Goal: Information Seeking & Learning: Learn about a topic

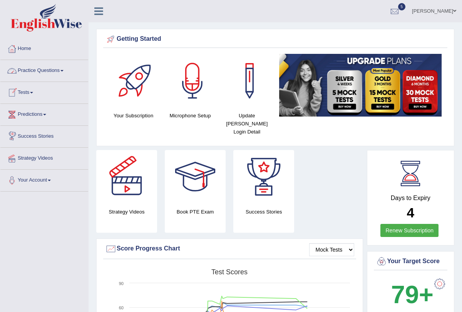
click at [66, 70] on link "Practice Questions" at bounding box center [44, 69] width 88 height 19
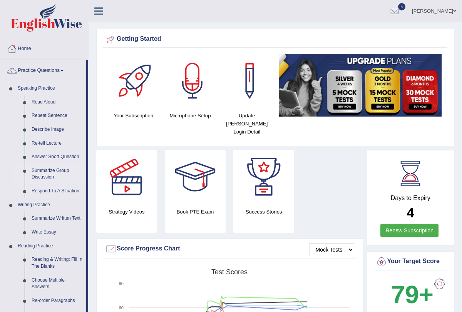
scroll to position [15, 0]
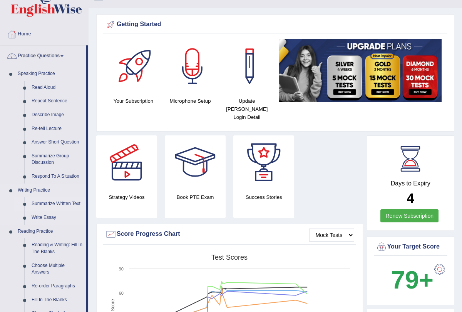
click at [47, 205] on link "Summarize Written Text" at bounding box center [57, 204] width 58 height 14
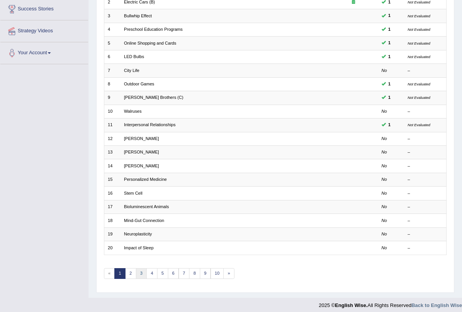
click at [137, 268] on link "3" at bounding box center [141, 273] width 11 height 11
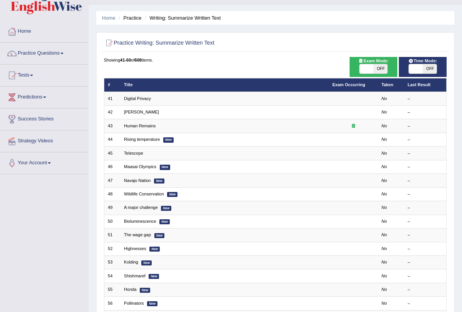
scroll to position [18, 0]
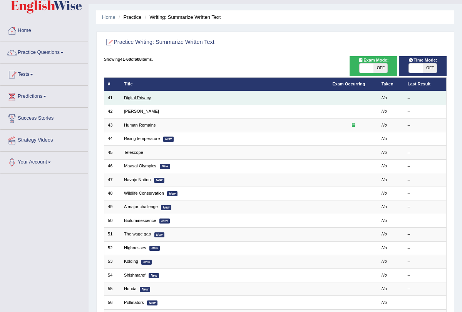
click at [138, 96] on link "Digital Privacy" at bounding box center [137, 97] width 27 height 5
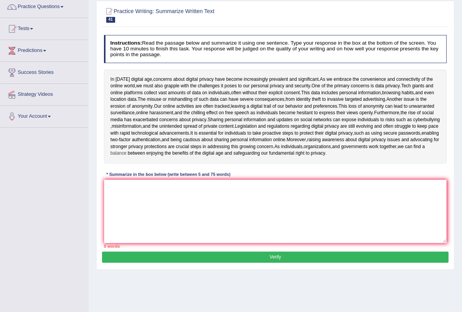
scroll to position [66, 0]
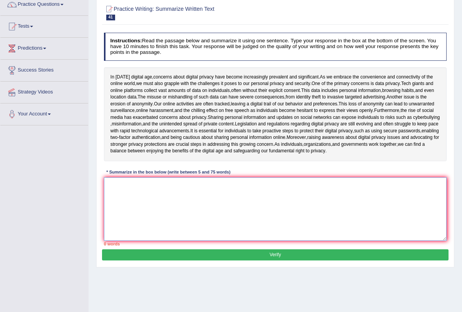
click at [200, 189] on textarea at bounding box center [275, 208] width 343 height 63
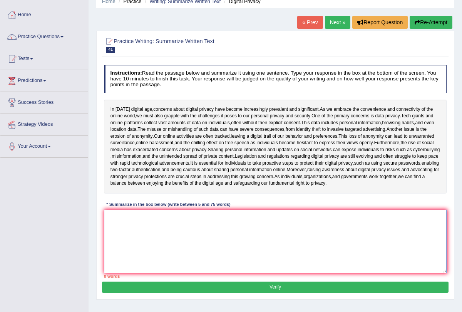
scroll to position [33, 0]
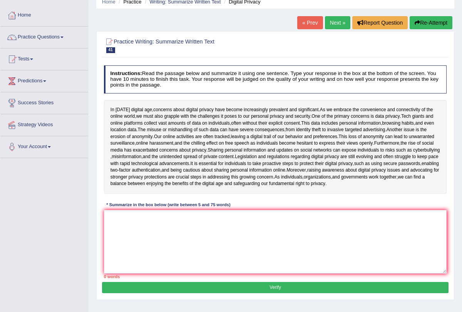
click at [334, 22] on link "Next »" at bounding box center [337, 22] width 25 height 13
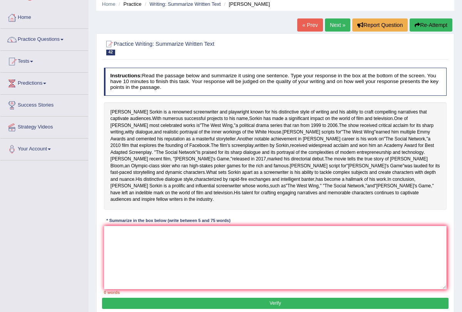
scroll to position [32, 0]
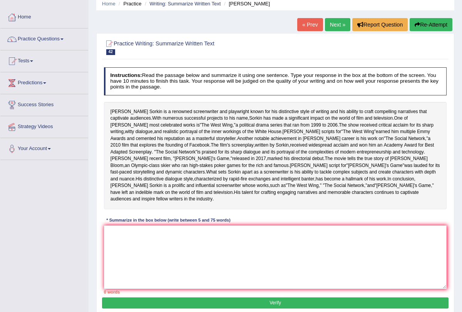
click at [335, 25] on link "Next »" at bounding box center [337, 24] width 25 height 13
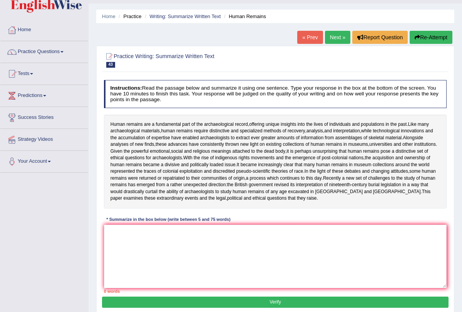
scroll to position [45, 0]
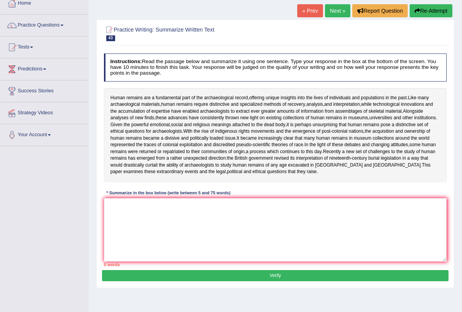
click at [335, 12] on link "Next »" at bounding box center [337, 10] width 25 height 13
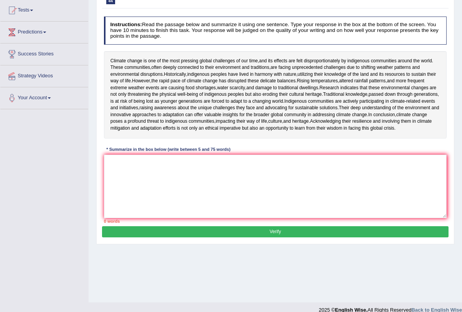
scroll to position [92, 0]
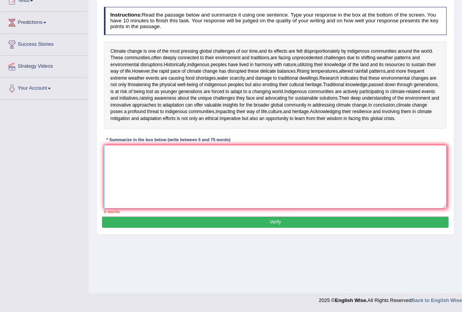
click at [231, 206] on textarea at bounding box center [275, 176] width 343 height 63
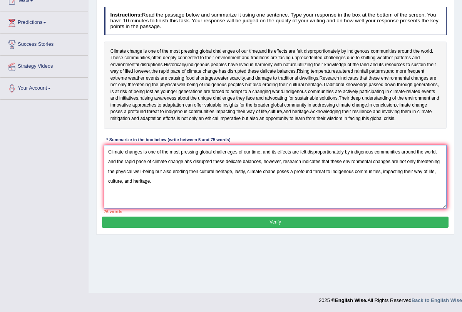
click at [440, 198] on textarea "Climate changes is one of the most pressing global challeneges of our time, and…" at bounding box center [275, 176] width 343 height 63
click at [234, 209] on textarea "Climate changes is one of the most pressing global challeneges of our time, and…" at bounding box center [275, 176] width 343 height 63
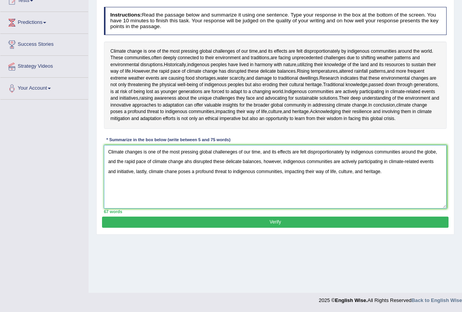
click at [135, 209] on textarea "Climate changes is one of the most pressing global challeneges of our time, and…" at bounding box center [275, 176] width 343 height 63
type textarea "Climate changes is one of the most pressing global challeneges of our time, and…"
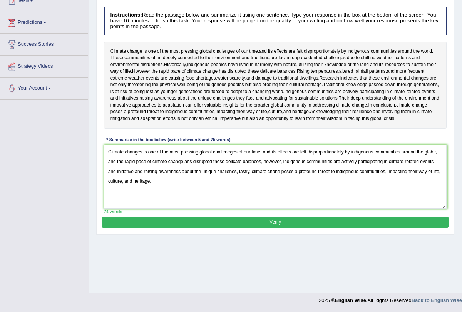
click at [204, 228] on button "Verify" at bounding box center [275, 222] width 346 height 11
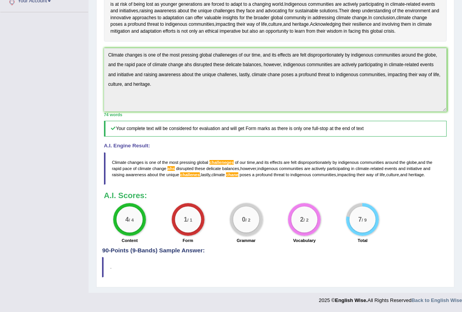
scroll to position [213, 0]
click at [204, 266] on div "Practice Writing: Summarize Written Text 44 Rising temperature Instructions: Re…" at bounding box center [275, 86] width 358 height 402
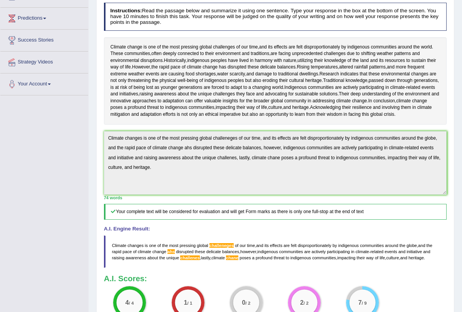
scroll to position [0, 0]
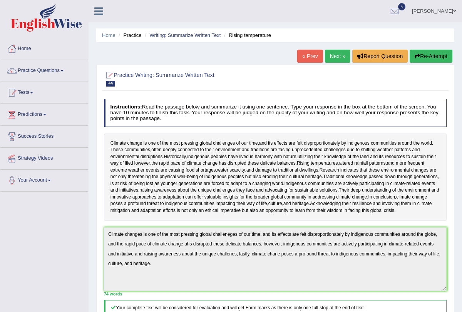
click at [337, 58] on link "Next »" at bounding box center [337, 56] width 25 height 13
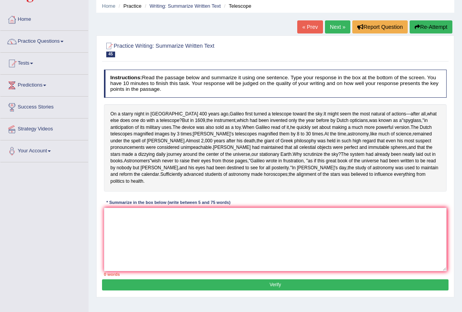
scroll to position [47, 0]
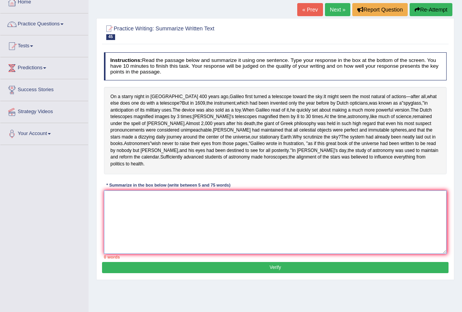
click at [234, 225] on textarea at bounding box center [275, 221] width 343 height 63
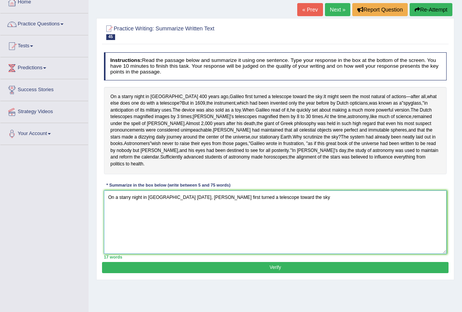
click at [281, 254] on textarea "On a starry night in [GEOGRAPHIC_DATA] [DATE], [PERSON_NAME] first turned a tel…" at bounding box center [275, 221] width 343 height 63
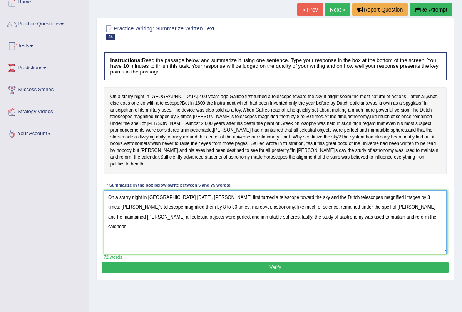
click at [355, 217] on textarea "On a starry night in Padua 400 years ago, Galileo first turned a telescope towa…" at bounding box center [275, 221] width 343 height 63
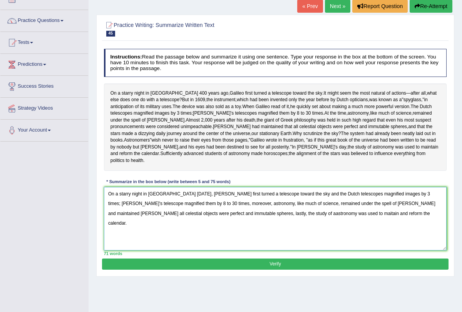
scroll to position [52, 0]
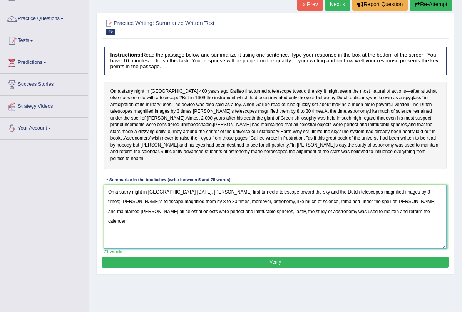
type textarea "On a starry night in Padua 400 years ago, Galileo first turned a telescope towa…"
click at [270, 268] on button "Verify" at bounding box center [275, 262] width 346 height 11
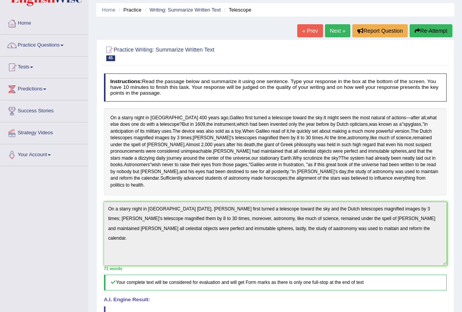
scroll to position [0, 0]
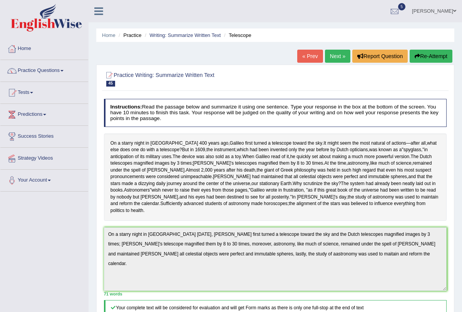
click at [332, 55] on link "Next »" at bounding box center [337, 56] width 25 height 13
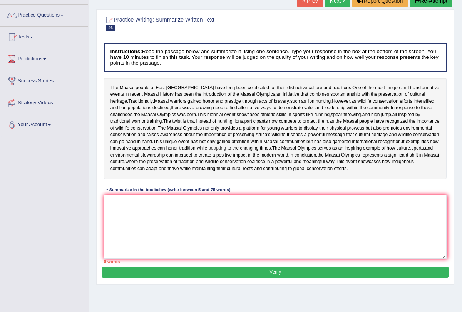
scroll to position [68, 0]
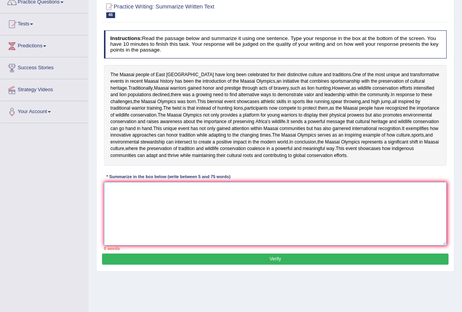
click at [192, 245] on textarea at bounding box center [275, 213] width 343 height 63
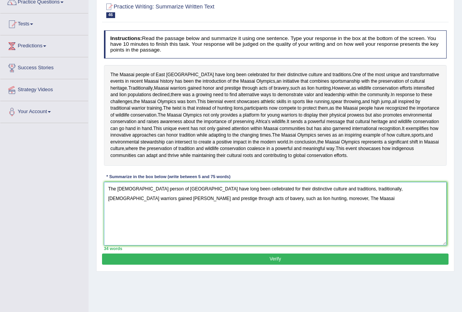
click at [225, 243] on textarea "The Maasai person of East Africa have long been cellebrated for their distincti…" at bounding box center [275, 213] width 343 height 63
click at [228, 242] on textarea "The Maasai person of East Africa have long been cellebrated for their distincti…" at bounding box center [275, 213] width 343 height 63
click at [266, 245] on textarea "The Maasai person of East Africa have long been cellebrated for their distincti…" at bounding box center [275, 213] width 343 height 63
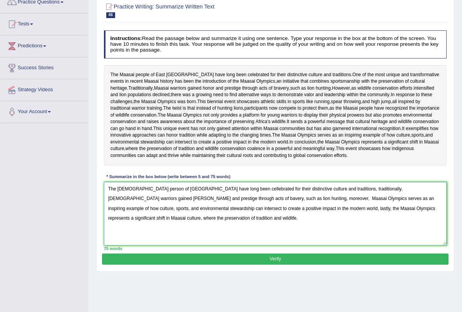
scroll to position [98, 0]
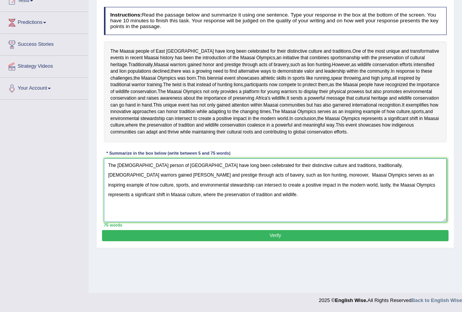
click at [217, 204] on textarea "The Maasai person of East Africa have long been cellebrated for their distincti…" at bounding box center [275, 189] width 343 height 63
click at [404, 205] on textarea "The Maasai person of East Africa have long been celebrated for their distinctiv…" at bounding box center [275, 189] width 343 height 63
type textarea "The Maasai person of East Africa have long been celebrated for their distinctiv…"
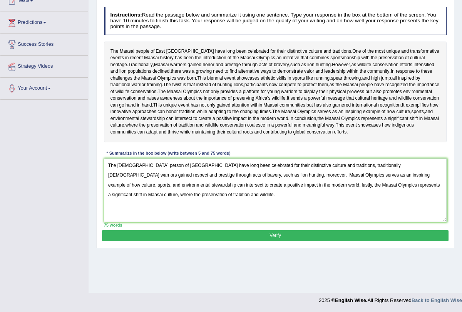
click at [225, 241] on button "Verify" at bounding box center [275, 235] width 346 height 11
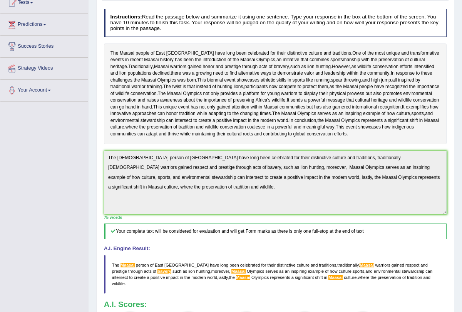
scroll to position [0, 0]
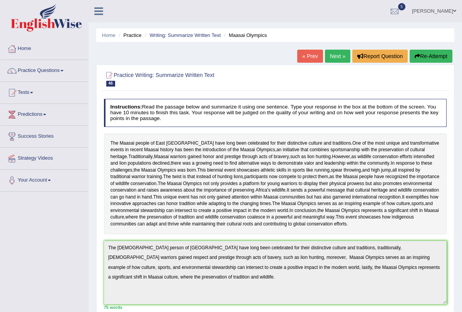
click at [335, 55] on link "Next »" at bounding box center [337, 56] width 25 height 13
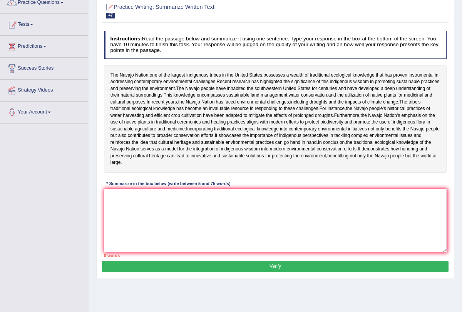
scroll to position [77, 0]
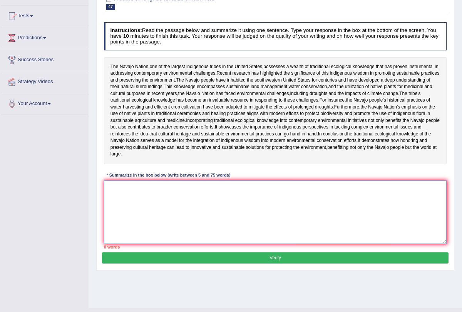
click at [262, 242] on textarea at bounding box center [275, 211] width 343 height 63
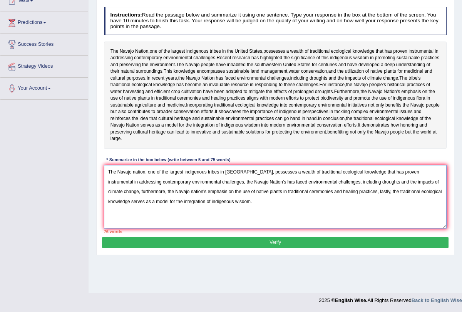
scroll to position [105, 0]
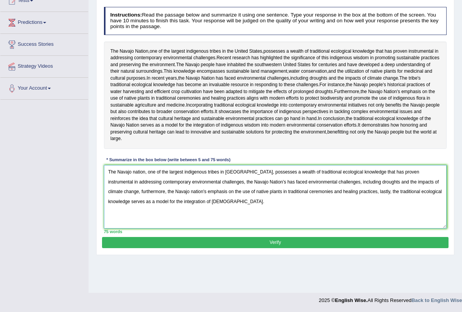
type textarea "The Navajo nation, one of the largest indigenous tribes in the United States, p…"
click at [295, 248] on button "Verify" at bounding box center [275, 242] width 346 height 11
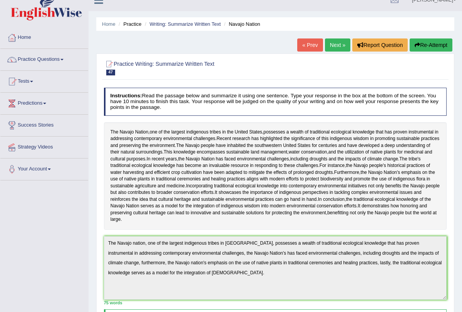
scroll to position [3, 0]
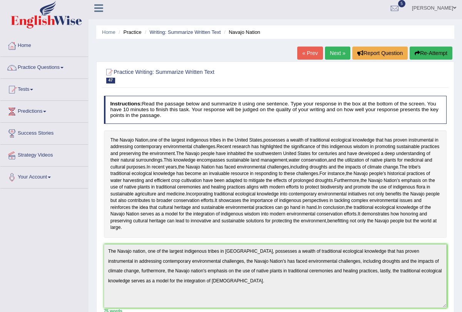
click at [329, 55] on link "Next »" at bounding box center [337, 53] width 25 height 13
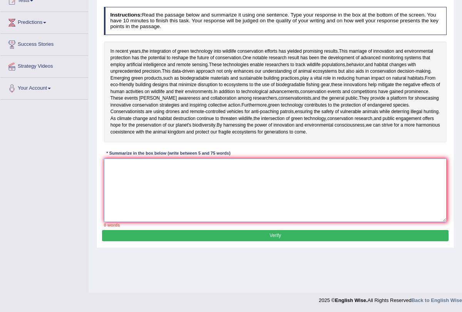
click at [226, 210] on textarea at bounding box center [275, 189] width 343 height 63
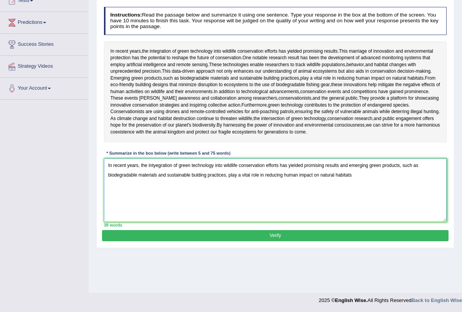
click at [237, 222] on textarea "In recent years, the intyegration of green technology into wildlife conservatio…" at bounding box center [275, 189] width 343 height 63
click at [369, 218] on textarea "In recent years, the intyegration of green technology into wildlife conservatio…" at bounding box center [275, 189] width 343 height 63
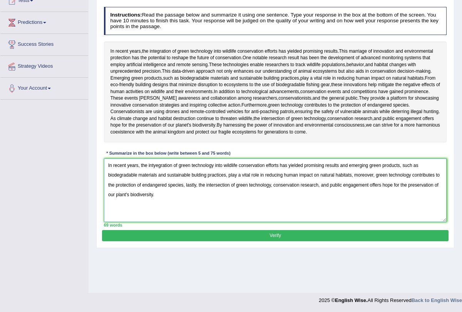
click at [156, 205] on textarea "In recent years, the intyegration of green technology into wildlife conservatio…" at bounding box center [275, 189] width 343 height 63
type textarea "In recent years, the integration of green technology into wildlife conservation…"
click at [322, 248] on div "Practice Writing: Summarize Written Text 48 Wildlife Conservation Instructions:…" at bounding box center [275, 110] width 358 height 275
click at [304, 241] on button "Verify" at bounding box center [275, 235] width 346 height 11
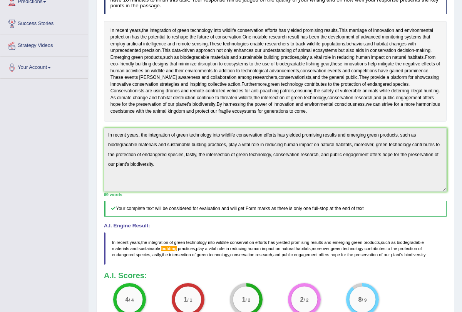
scroll to position [0, 0]
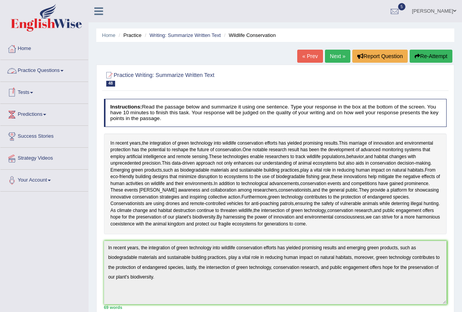
click at [67, 69] on link "Practice Questions" at bounding box center [44, 69] width 88 height 19
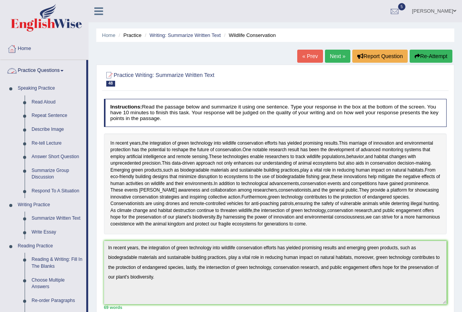
click at [65, 68] on link "Practice Questions" at bounding box center [43, 69] width 86 height 19
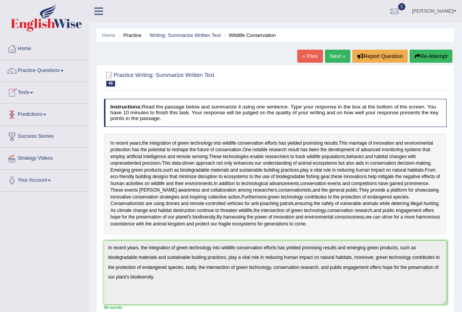
click at [34, 92] on link "Tests" at bounding box center [44, 91] width 88 height 19
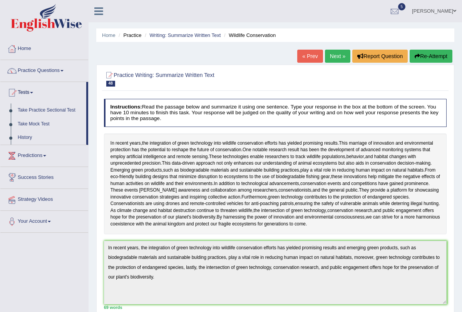
scroll to position [16, 0]
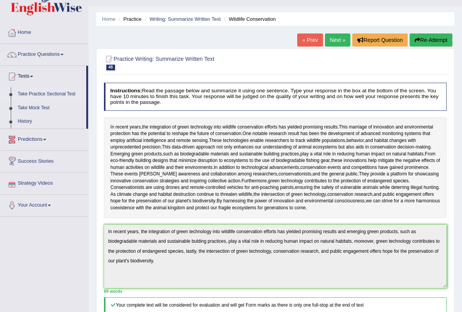
click at [57, 92] on link "Take Practice Sectional Test" at bounding box center [50, 94] width 72 height 14
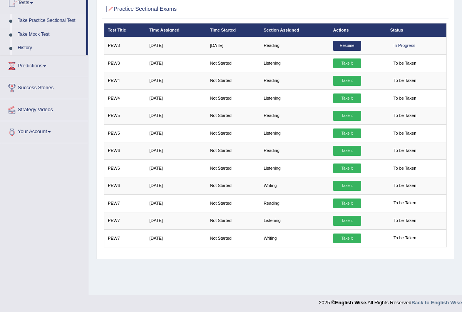
scroll to position [92, 0]
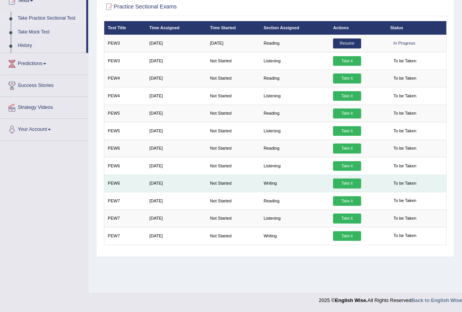
click at [344, 179] on link "Take it" at bounding box center [347, 184] width 28 height 10
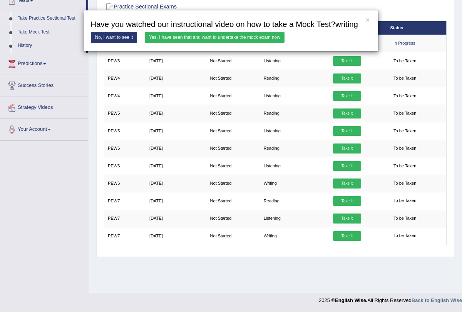
click at [236, 43] on link "Yes, I have seen that and want to undertake the mock exam now" at bounding box center [215, 37] width 140 height 11
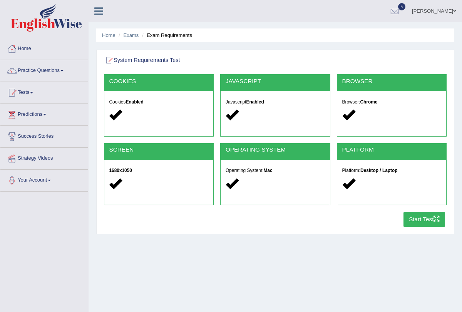
click at [417, 223] on button "Start Test" at bounding box center [424, 219] width 42 height 15
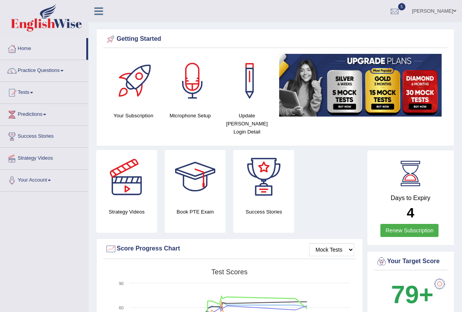
click at [34, 91] on link "Tests" at bounding box center [44, 91] width 88 height 19
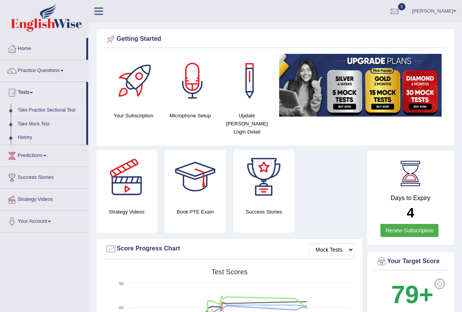
click at [54, 111] on link "Take Practice Sectional Test" at bounding box center [50, 110] width 72 height 14
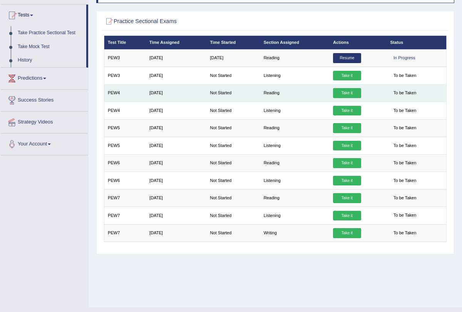
scroll to position [92, 0]
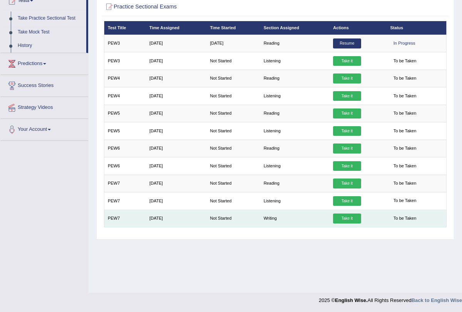
click at [345, 216] on link "Take it" at bounding box center [347, 219] width 28 height 10
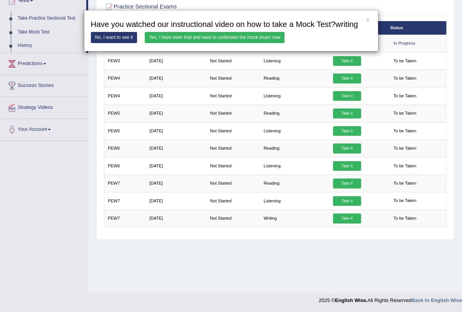
click at [241, 43] on link "Yes, I have seen that and want to undertake the mock exam now" at bounding box center [215, 37] width 140 height 11
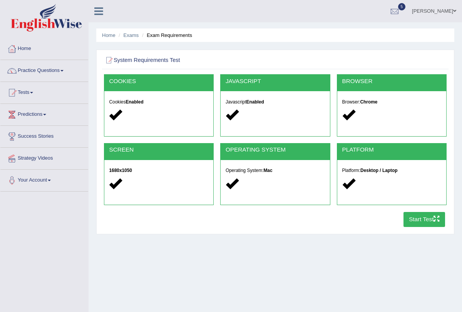
click at [412, 225] on button "Start Test" at bounding box center [424, 219] width 42 height 15
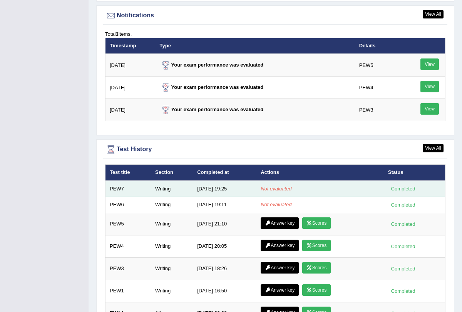
scroll to position [941, 0]
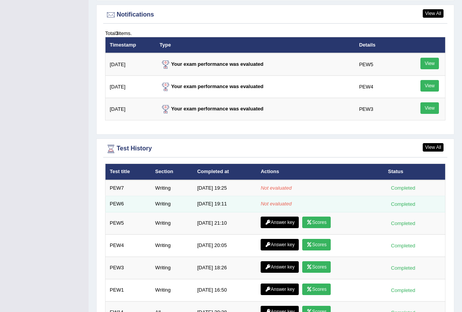
click at [295, 198] on td "Not evaluated" at bounding box center [319, 204] width 127 height 16
click at [402, 200] on div "Completed" at bounding box center [403, 204] width 30 height 8
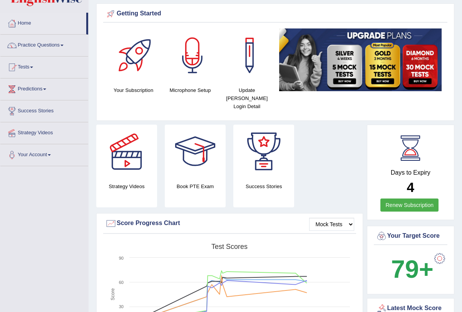
scroll to position [0, 0]
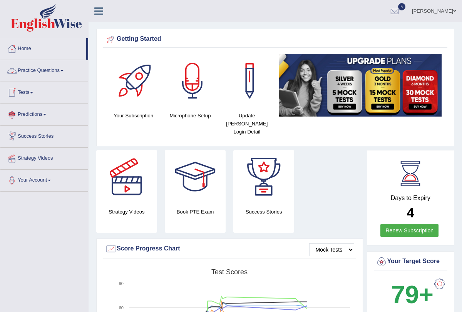
click at [63, 71] on span at bounding box center [61, 71] width 3 height 2
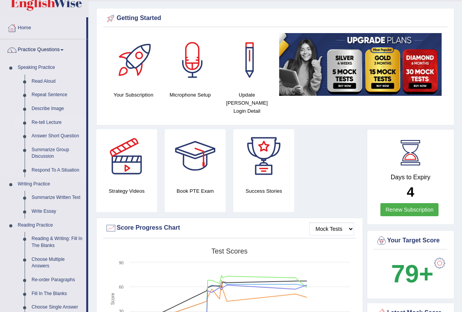
scroll to position [28, 0]
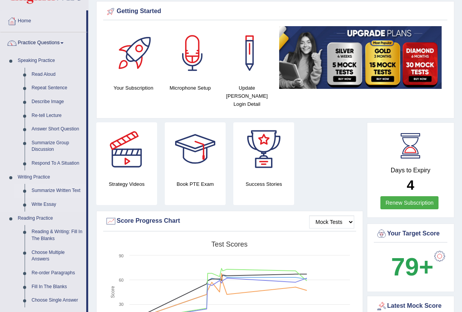
click at [67, 190] on link "Summarize Written Text" at bounding box center [57, 191] width 58 height 14
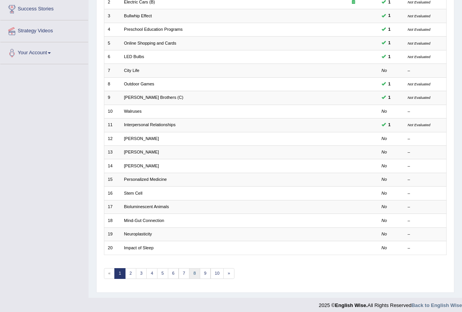
click at [192, 269] on link "8" at bounding box center [194, 273] width 11 height 11
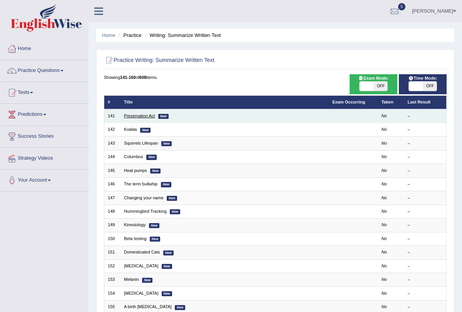
click at [142, 116] on link "Preservation Act" at bounding box center [139, 115] width 31 height 5
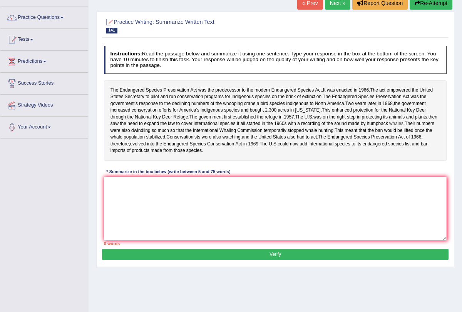
scroll to position [55, 0]
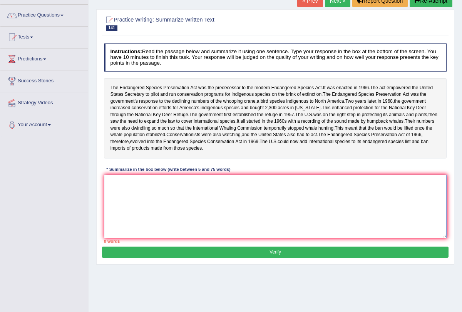
click at [199, 204] on textarea at bounding box center [275, 206] width 343 height 63
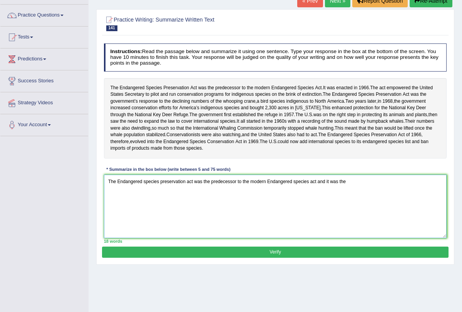
click at [229, 222] on textarea "The Endangered species preservation act was the predecessor to the modern Endan…" at bounding box center [275, 206] width 343 height 63
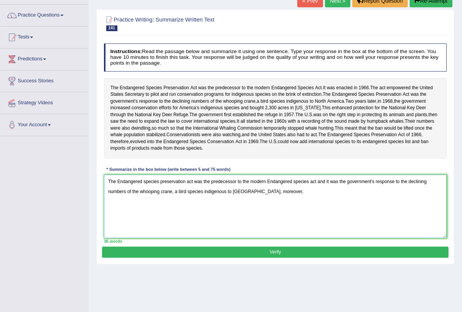
click at [326, 204] on textarea "The Endangered species preservation act was the predecessor to the modern Endan…" at bounding box center [275, 206] width 343 height 63
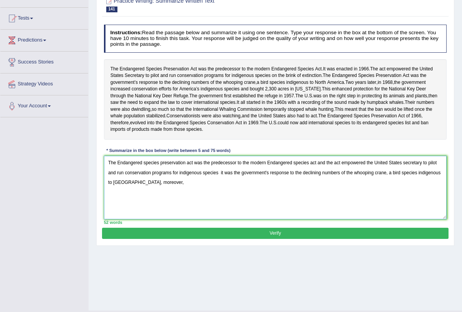
scroll to position [75, 0]
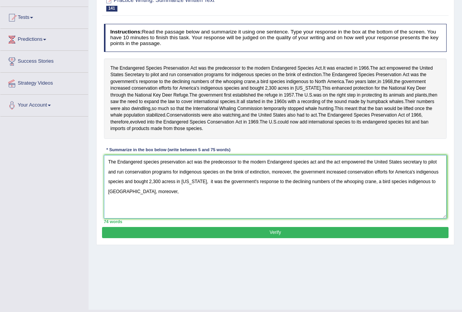
click at [147, 216] on textarea "The Endangered species preservation act was the predecessor to the modern Endan…" at bounding box center [275, 186] width 343 height 63
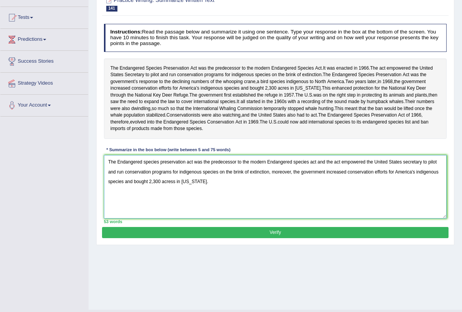
type textarea "The Endangered species preservation act was the predecessor to the modern Endan…"
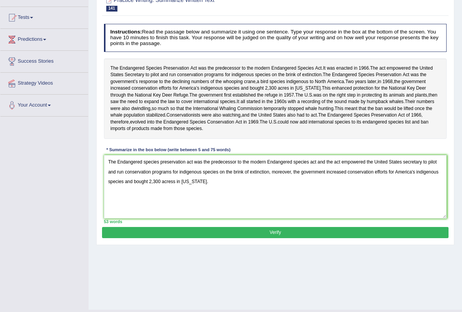
click at [232, 238] on button "Verify" at bounding box center [275, 232] width 346 height 11
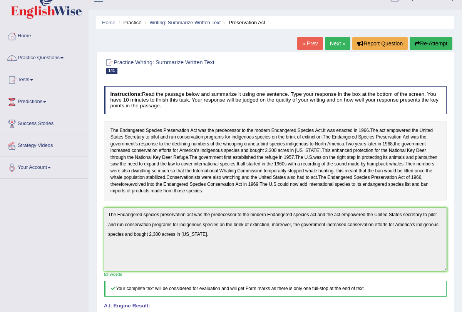
scroll to position [10, 0]
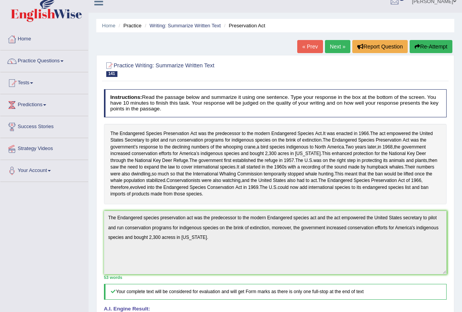
click at [332, 47] on link "Next »" at bounding box center [337, 46] width 25 height 13
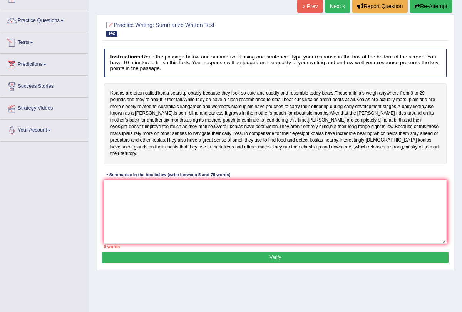
scroll to position [55, 0]
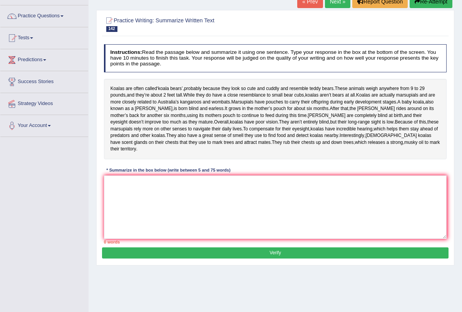
click at [334, 1] on link "Next »" at bounding box center [337, 1] width 25 height 13
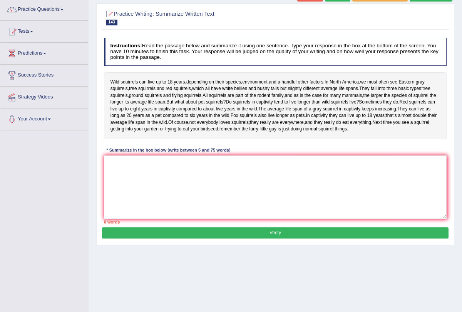
scroll to position [70, 0]
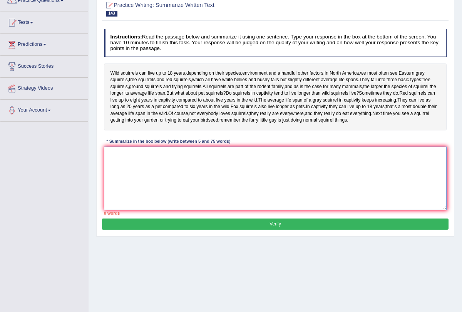
click at [190, 197] on textarea at bounding box center [275, 178] width 343 height 63
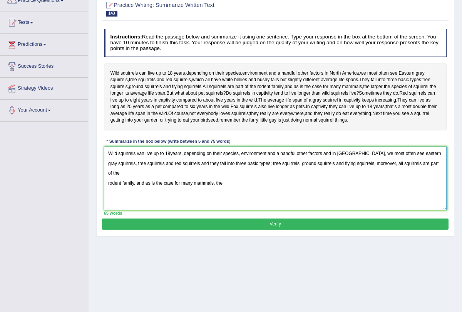
click at [142, 185] on textarea "Wild squirrels van live up to 18years, depending on their species, environment …" at bounding box center [275, 178] width 343 height 63
click at [388, 198] on textarea "Wild squirrels can live up to 18years, depending on their species, environment …" at bounding box center [275, 178] width 343 height 63
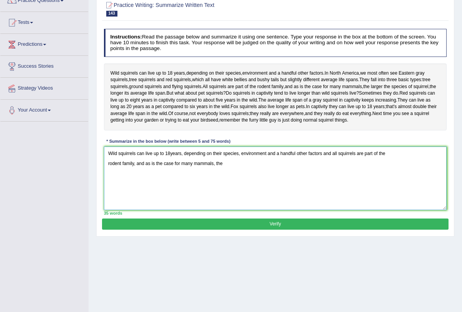
click at [225, 197] on textarea "Wild squirrels can live up to 18years, depending on their species, environment …" at bounding box center [275, 178] width 343 height 63
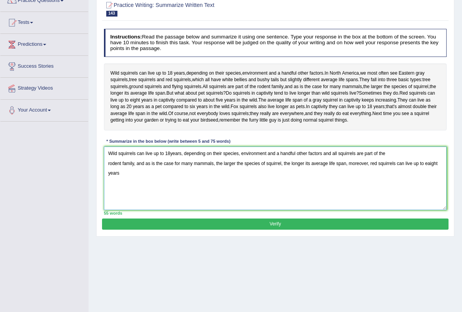
click at [431, 195] on textarea "Wild squirrels can live up to 18years, depending on their species, environment …" at bounding box center [275, 178] width 343 height 63
click at [142, 210] on textarea "Wild squirrels can live up to 18years, depending on their species, environment …" at bounding box center [275, 178] width 343 height 63
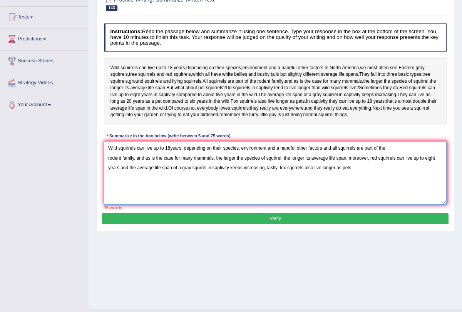
scroll to position [77, 0]
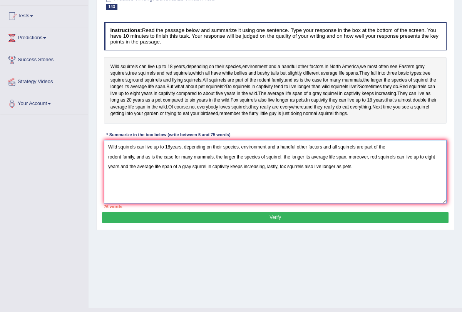
click at [295, 200] on textarea "Wild squirrels can live up to 18years, depending on their species, environment …" at bounding box center [275, 171] width 343 height 63
click at [353, 199] on textarea "Wild squirrels can live up to 18years, depending on their species, environment …" at bounding box center [275, 171] width 343 height 63
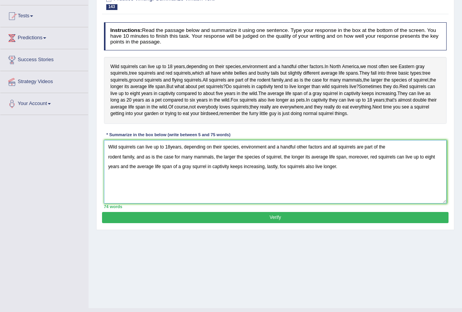
type textarea "Wild squirrels can live up to 18years, depending on their species, environment …"
click at [335, 223] on button "Verify" at bounding box center [275, 217] width 346 height 11
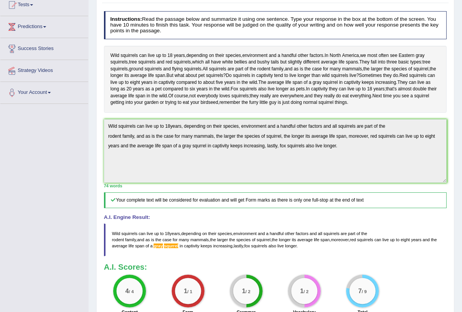
scroll to position [0, 0]
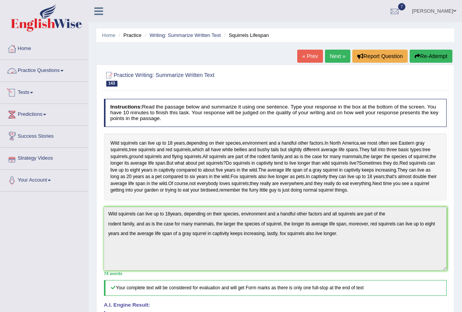
click at [63, 70] on span at bounding box center [61, 71] width 3 height 2
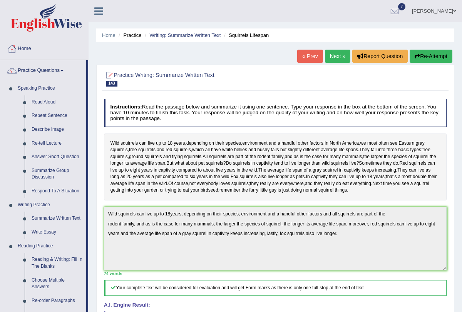
click at [335, 56] on link "Next »" at bounding box center [337, 56] width 25 height 13
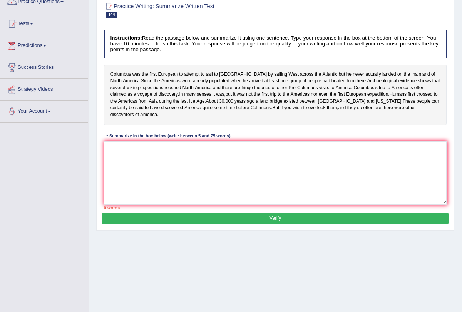
scroll to position [69, 0]
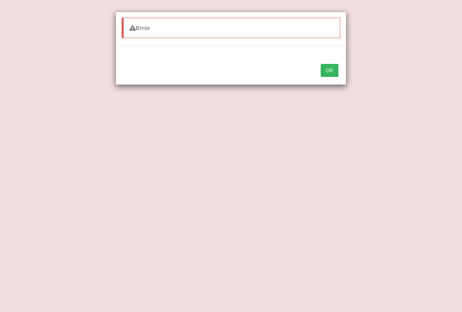
click at [328, 68] on button "OK" at bounding box center [329, 70] width 18 height 13
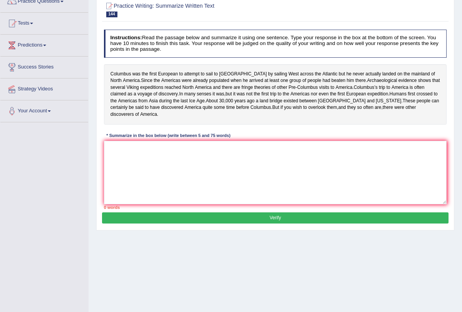
scroll to position [60, 0]
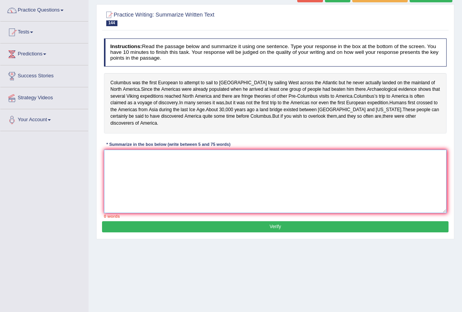
click at [255, 181] on textarea at bounding box center [275, 181] width 343 height 63
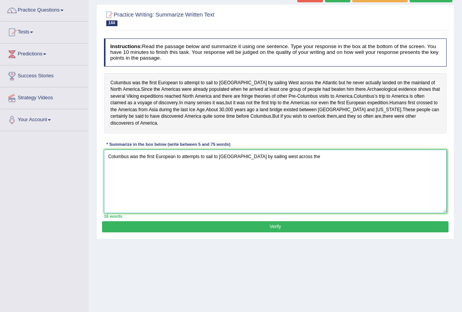
click at [293, 188] on textarea "Columbus was the first European to attempts to sail to [GEOGRAPHIC_DATA] by sai…" at bounding box center [275, 181] width 343 height 63
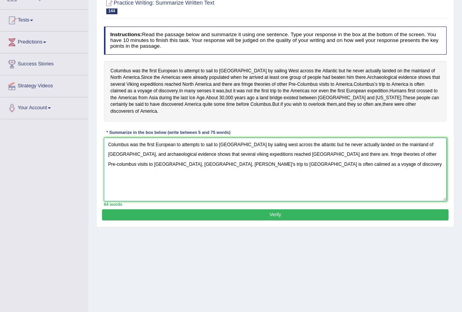
scroll to position [78, 0]
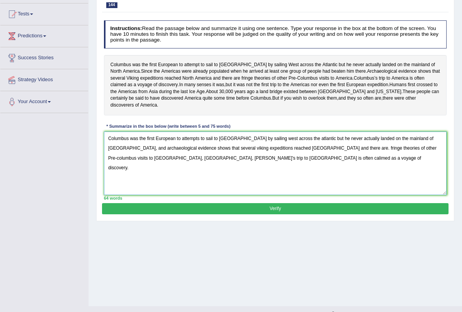
type textarea "Columbus was the first European to attempts to sail to [GEOGRAPHIC_DATA] by sai…"
click at [297, 214] on button "Verify" at bounding box center [275, 208] width 346 height 11
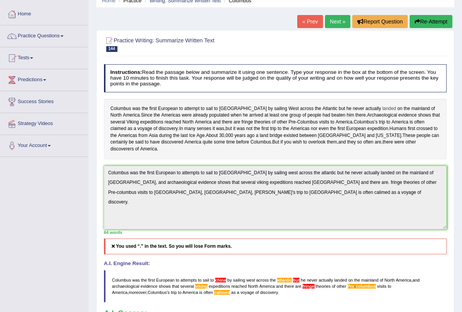
scroll to position [0, 0]
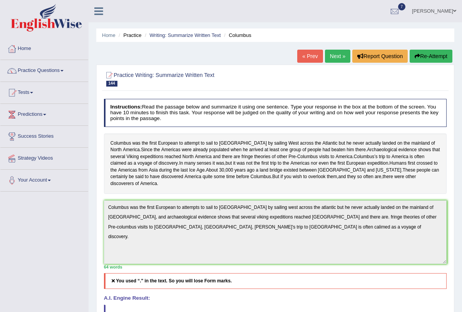
click at [332, 61] on link "Next »" at bounding box center [337, 56] width 25 height 13
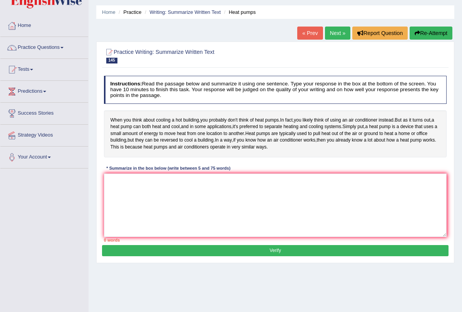
scroll to position [26, 0]
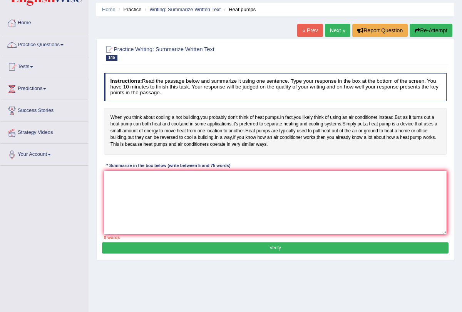
click at [334, 31] on link "Next »" at bounding box center [337, 30] width 25 height 13
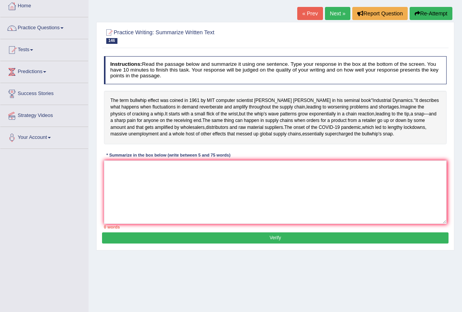
scroll to position [47, 0]
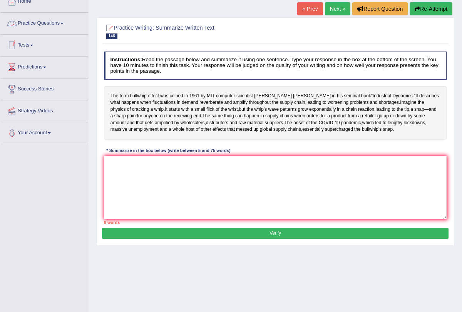
click at [65, 22] on link "Practice Questions" at bounding box center [44, 22] width 88 height 19
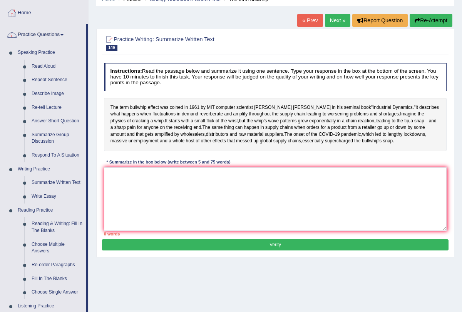
scroll to position [37, 0]
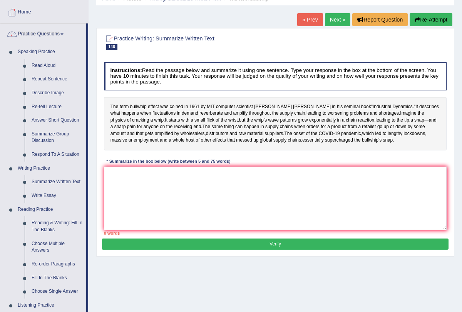
click at [332, 21] on link "Next »" at bounding box center [337, 19] width 25 height 13
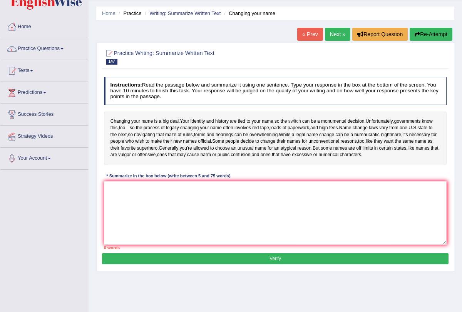
scroll to position [16, 0]
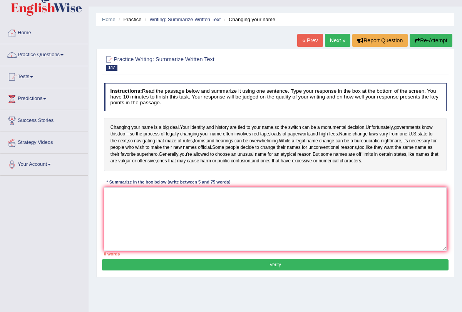
click at [336, 42] on link "Next »" at bounding box center [337, 40] width 25 height 13
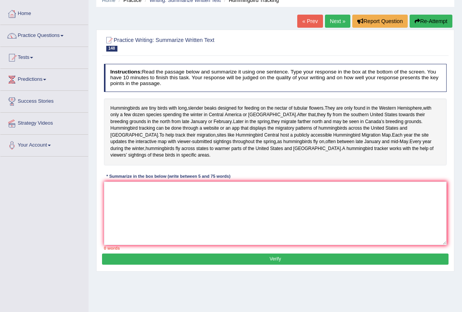
scroll to position [38, 0]
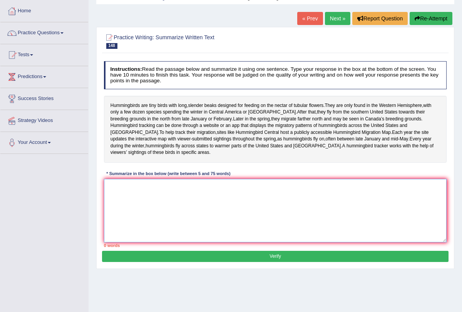
click at [219, 185] on textarea at bounding box center [275, 210] width 343 height 63
click at [333, 11] on div "Home Practice Writing: Summarize Written Text Hummingbird Tracking « Prev Next …" at bounding box center [274, 154] width 373 height 385
click at [179, 186] on textarea at bounding box center [275, 210] width 343 height 63
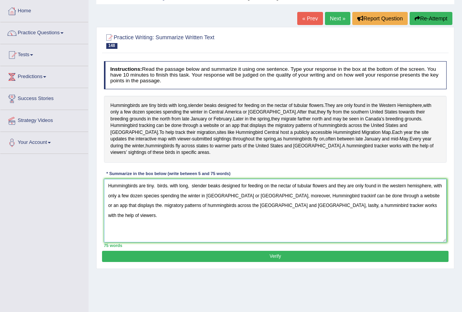
type textarea "Hummingbirds are tiny. birds. with long, slender beaks designed for feeding on …"
click at [230, 252] on button "Verify" at bounding box center [275, 256] width 346 height 11
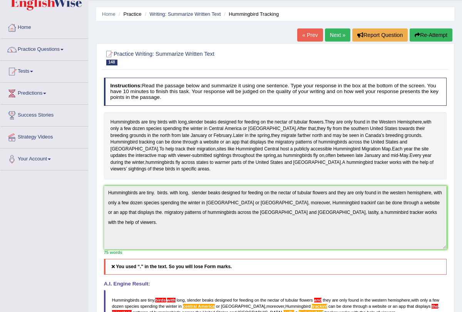
scroll to position [0, 0]
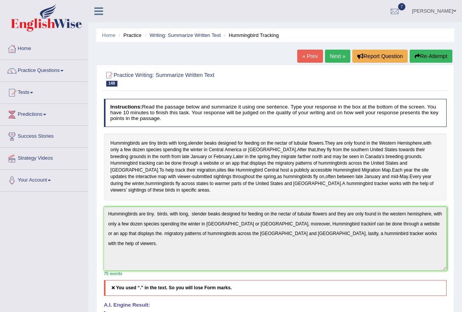
click at [334, 54] on link "Next »" at bounding box center [337, 56] width 25 height 13
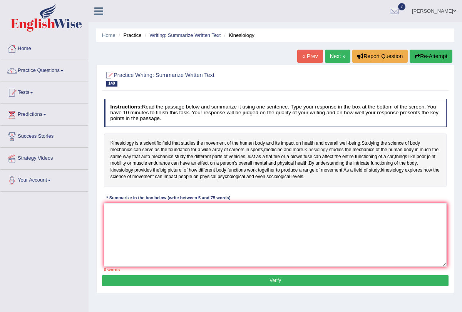
scroll to position [27, 0]
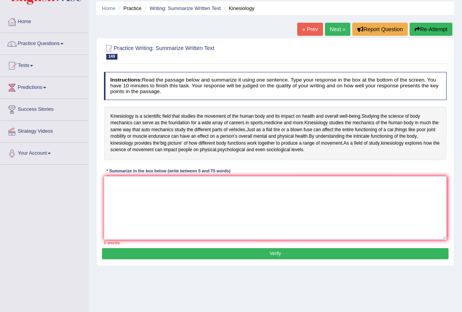
click at [330, 32] on link "Next »" at bounding box center [337, 29] width 25 height 13
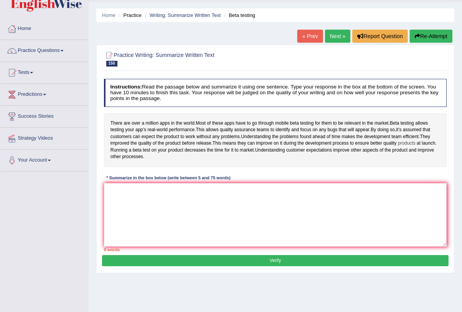
scroll to position [30, 0]
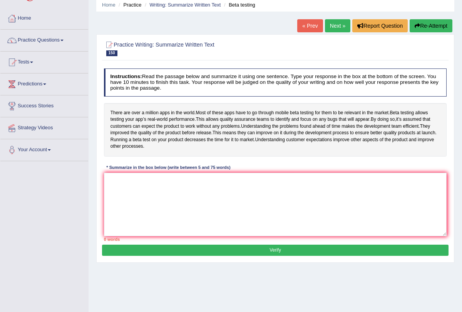
click at [336, 26] on link "Next »" at bounding box center [337, 25] width 25 height 13
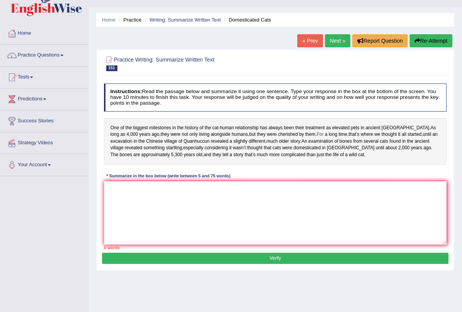
scroll to position [20, 0]
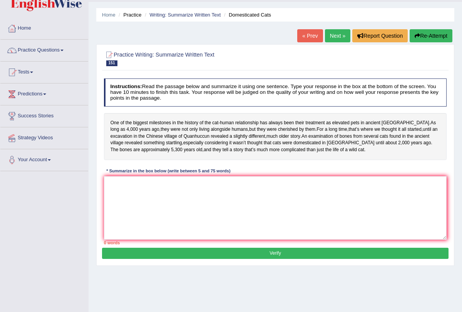
click at [334, 30] on link "Next »" at bounding box center [337, 35] width 25 height 13
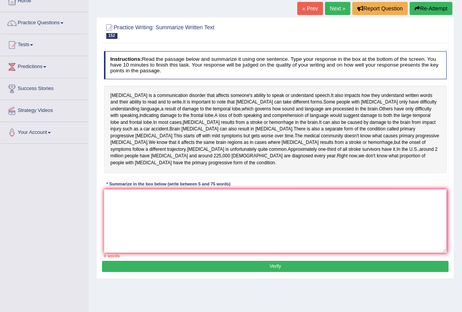
scroll to position [50, 0]
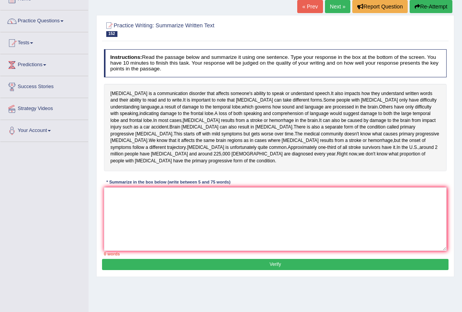
click at [329, 2] on link "Next »" at bounding box center [337, 6] width 25 height 13
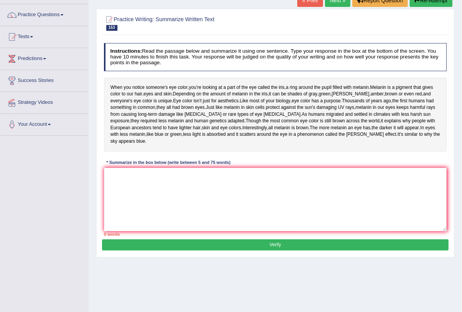
scroll to position [67, 0]
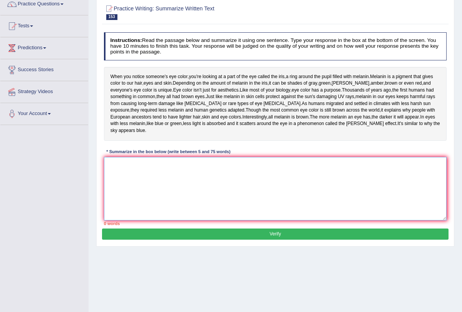
click at [260, 201] on textarea at bounding box center [275, 188] width 343 height 63
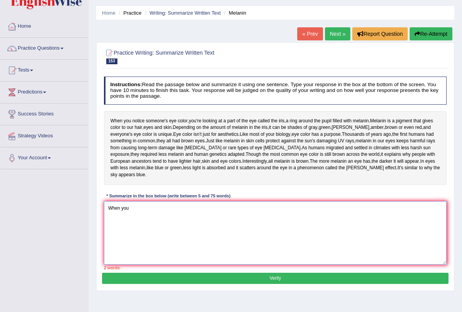
scroll to position [7, 0]
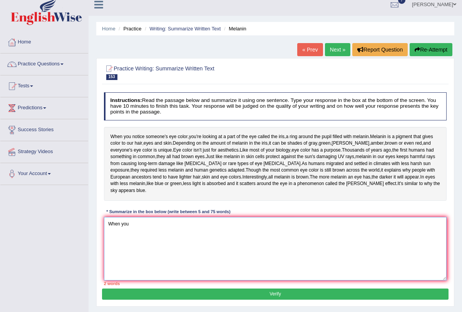
type textarea "When you"
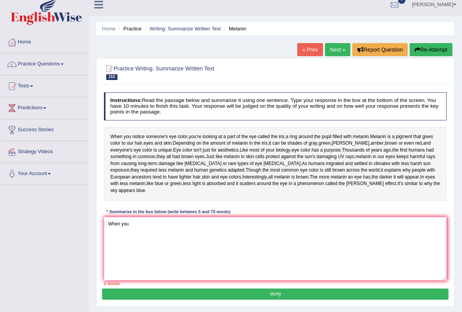
click at [337, 47] on link "Next »" at bounding box center [337, 49] width 25 height 13
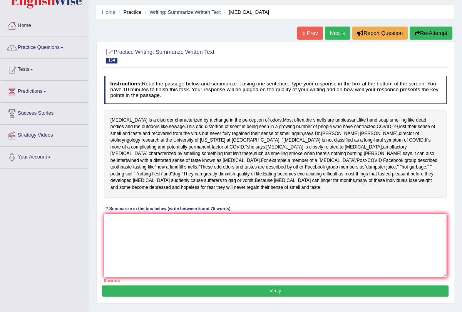
click at [331, 32] on link "Next »" at bounding box center [337, 33] width 25 height 13
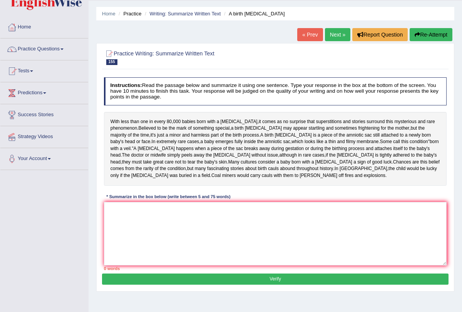
scroll to position [27, 0]
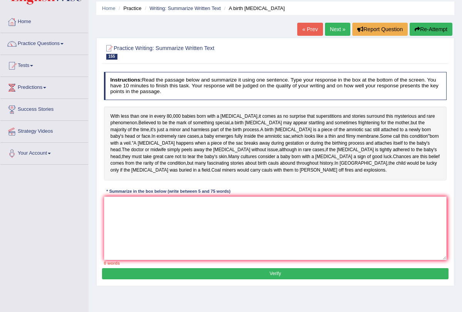
click at [333, 28] on link "Next »" at bounding box center [337, 29] width 25 height 13
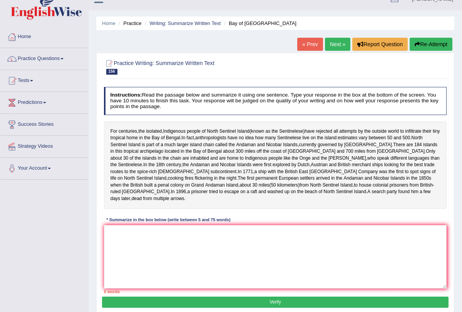
scroll to position [16, 0]
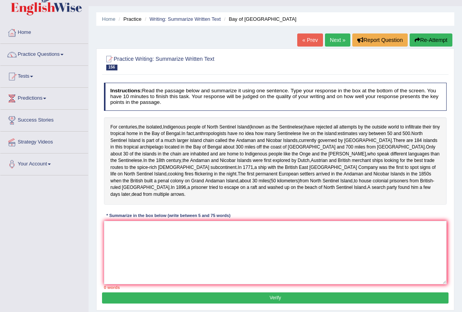
click at [330, 40] on link "Next »" at bounding box center [337, 39] width 25 height 13
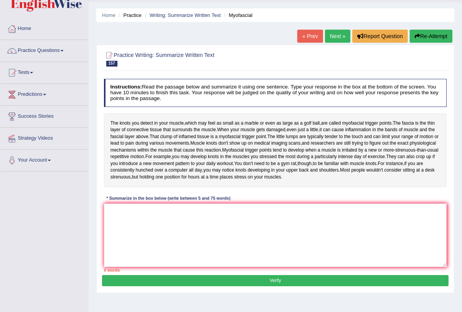
scroll to position [92, 0]
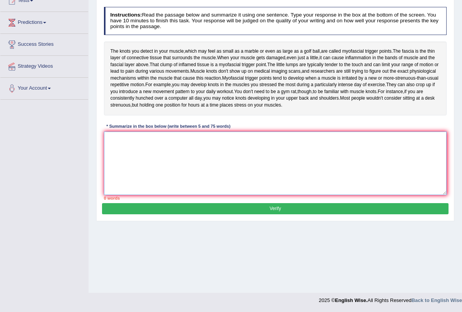
click at [238, 184] on textarea at bounding box center [275, 163] width 343 height 63
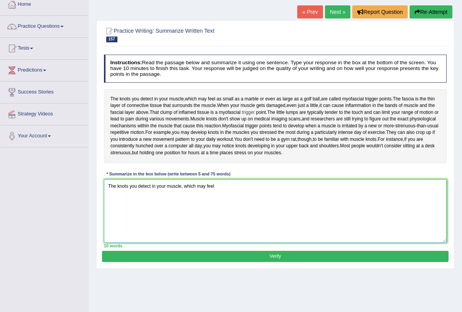
scroll to position [0, 0]
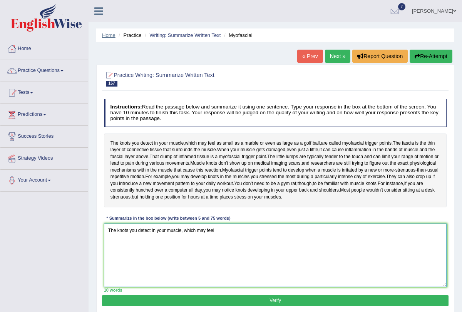
type textarea "The knots you detect in your muscle, which may feel"
click at [109, 35] on link "Home" at bounding box center [108, 35] width 13 height 6
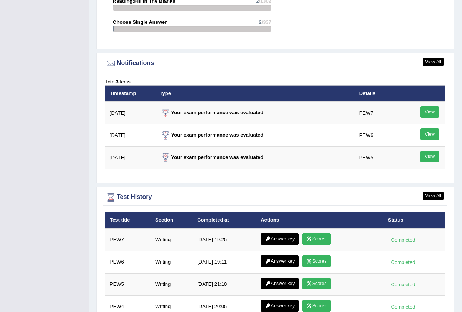
scroll to position [918, 0]
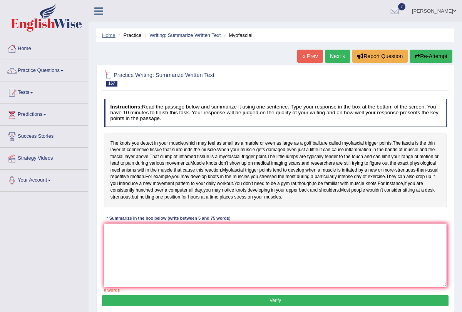
click at [111, 33] on link "Home" at bounding box center [108, 35] width 13 height 6
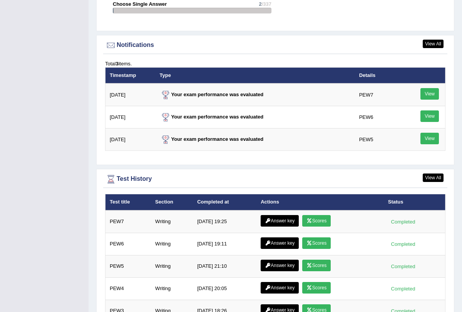
scroll to position [1018, 0]
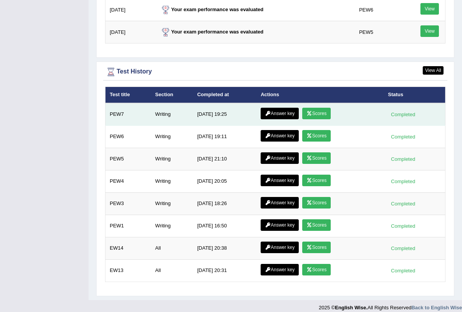
click at [322, 108] on link "Scores" at bounding box center [316, 114] width 28 height 12
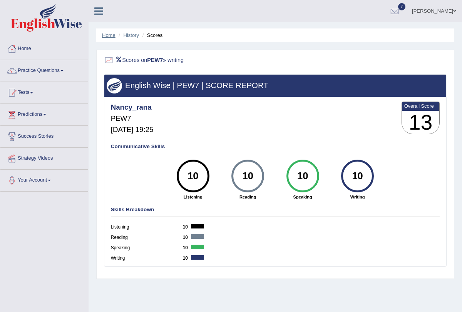
click at [108, 35] on link "Home" at bounding box center [108, 35] width 13 height 6
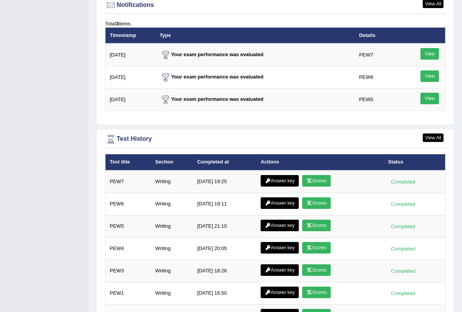
scroll to position [1018, 0]
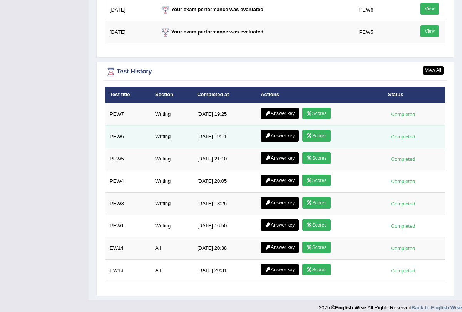
click at [327, 130] on link "Scores" at bounding box center [316, 136] width 28 height 12
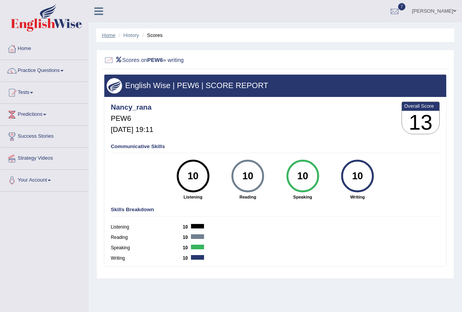
click at [109, 37] on link "Home" at bounding box center [108, 35] width 13 height 6
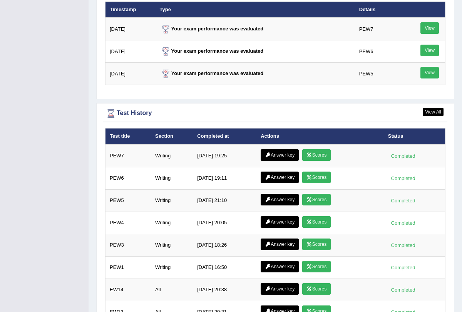
scroll to position [1018, 0]
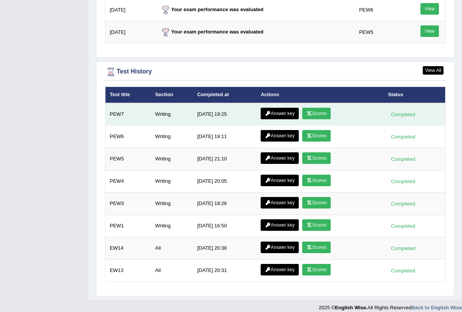
click at [315, 108] on link "Scores" at bounding box center [316, 114] width 28 height 12
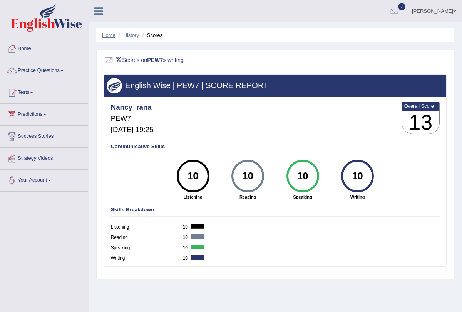
click at [111, 35] on link "Home" at bounding box center [108, 35] width 13 height 6
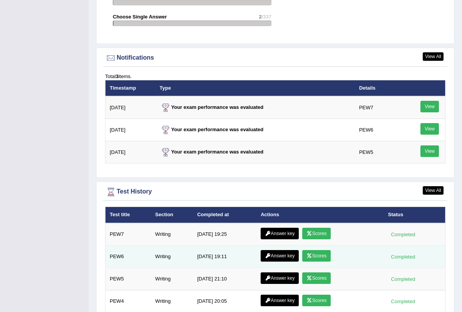
scroll to position [905, 0]
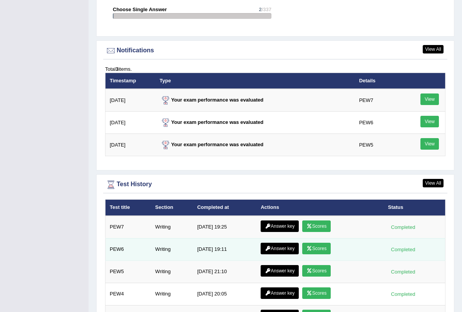
click at [324, 244] on link "Scores" at bounding box center [316, 249] width 28 height 12
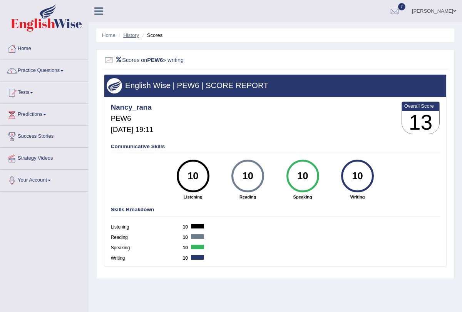
click at [126, 37] on link "History" at bounding box center [130, 35] width 15 height 6
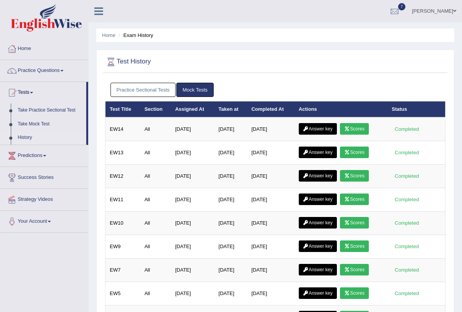
click at [109, 36] on link "Home" at bounding box center [108, 35] width 13 height 6
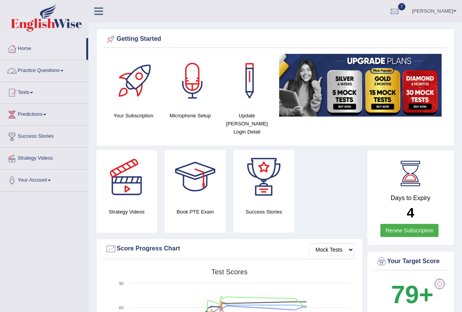
click at [67, 68] on link "Practice Questions" at bounding box center [44, 69] width 88 height 19
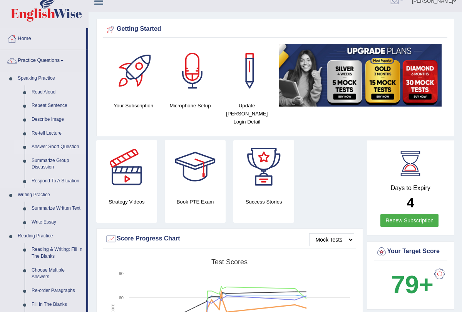
scroll to position [13, 0]
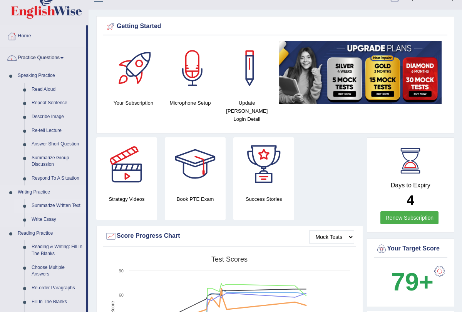
click at [65, 209] on link "Summarize Written Text" at bounding box center [57, 206] width 58 height 14
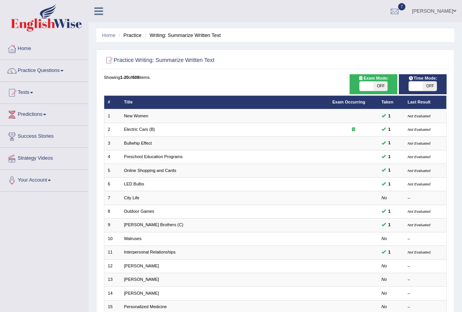
click at [130, 32] on li "Practice" at bounding box center [129, 35] width 25 height 7
click at [133, 37] on li "Practice" at bounding box center [129, 35] width 25 height 7
click at [174, 35] on li "Writing: Summarize Written Text" at bounding box center [182, 35] width 78 height 7
click at [128, 35] on li "Practice" at bounding box center [129, 35] width 25 height 7
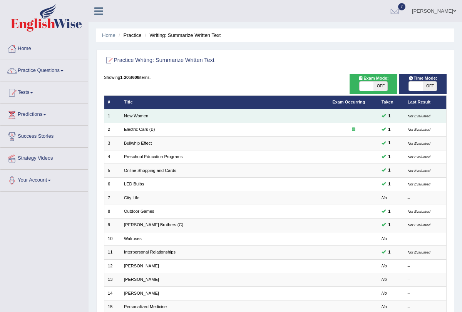
scroll to position [127, 0]
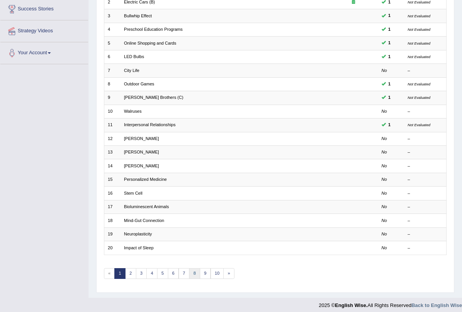
click at [191, 273] on link "8" at bounding box center [194, 273] width 11 height 11
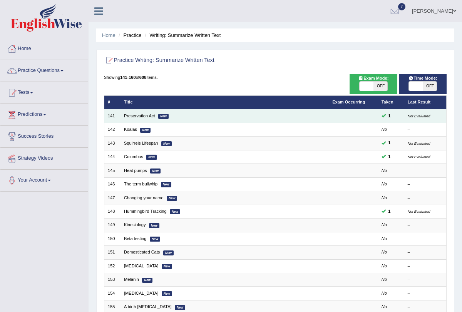
click at [139, 112] on td "Preservation Act New" at bounding box center [224, 115] width 208 height 13
click at [140, 115] on link "Preservation Act" at bounding box center [139, 115] width 31 height 5
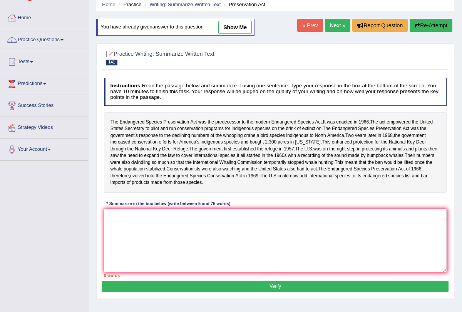
scroll to position [30, 0]
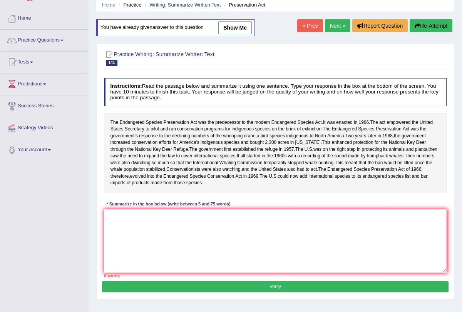
click at [338, 24] on link "Next »" at bounding box center [337, 25] width 25 height 13
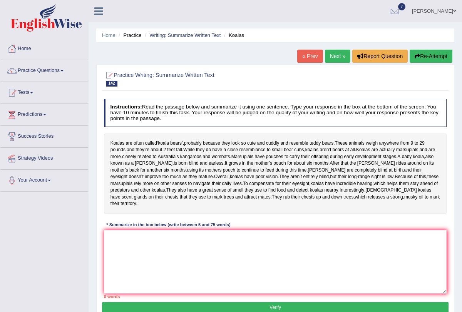
click at [337, 53] on link "Next »" at bounding box center [337, 56] width 25 height 13
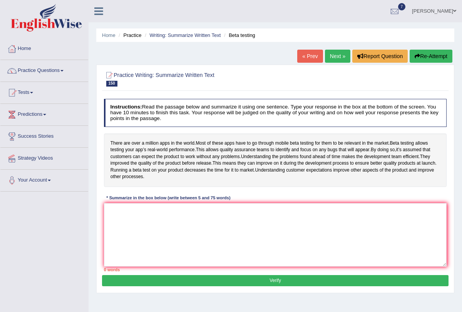
click at [337, 53] on link "Next »" at bounding box center [337, 56] width 25 height 13
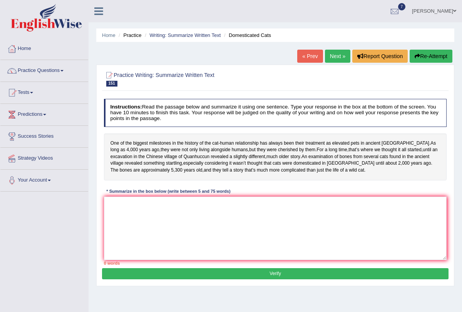
click at [337, 53] on link "Next »" at bounding box center [337, 56] width 25 height 13
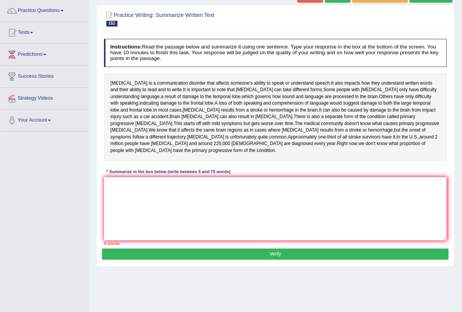
scroll to position [77, 0]
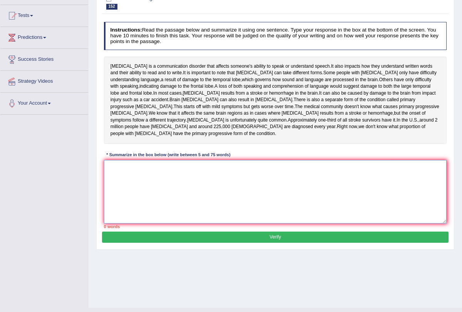
click at [199, 197] on textarea at bounding box center [275, 191] width 343 height 63
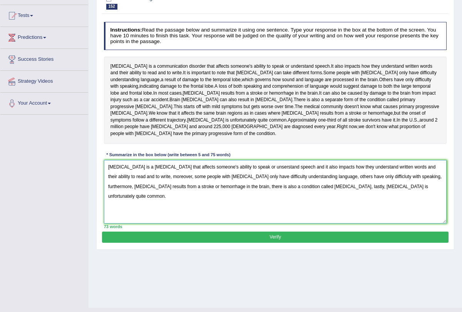
type textarea "Aphasia is a communication disorder that affects someone's ability to speak or …"
click at [295, 243] on button "Verify" at bounding box center [275, 237] width 346 height 11
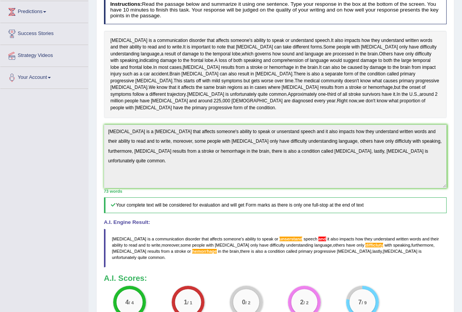
scroll to position [0, 0]
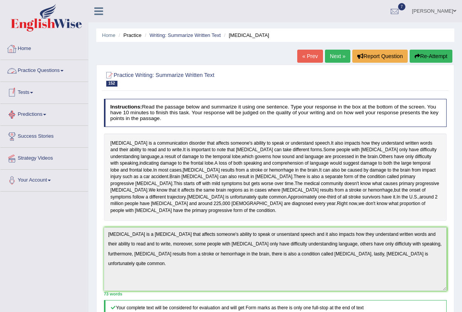
click at [63, 70] on span at bounding box center [61, 71] width 3 height 2
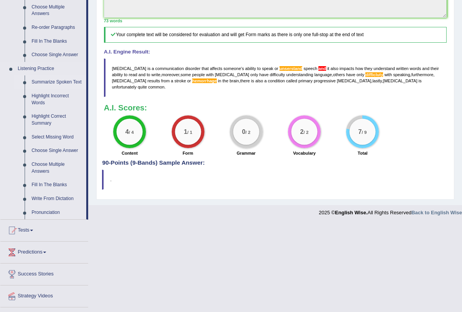
scroll to position [269, 0]
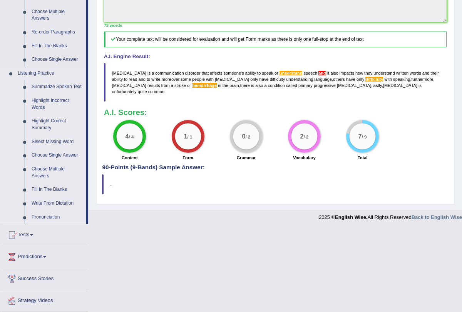
click at [35, 88] on link "Summarize Spoken Text" at bounding box center [57, 87] width 58 height 14
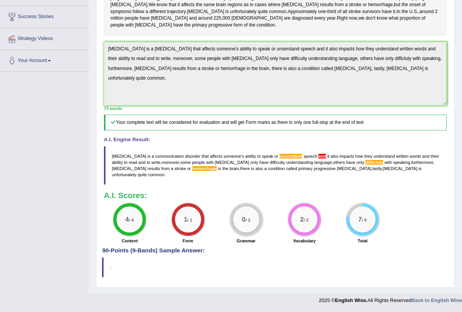
scroll to position [99, 0]
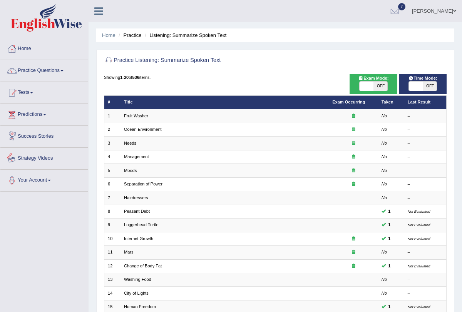
scroll to position [127, 0]
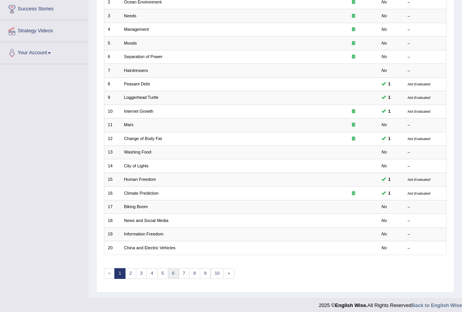
click at [168, 268] on link "6" at bounding box center [173, 273] width 11 height 11
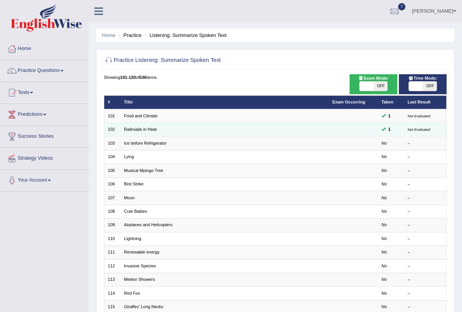
click at [140, 126] on td "Railroads in Heat" at bounding box center [224, 129] width 208 height 13
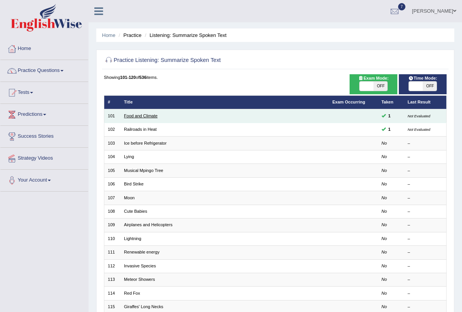
click at [135, 115] on link "Food and Climate" at bounding box center [140, 115] width 33 height 5
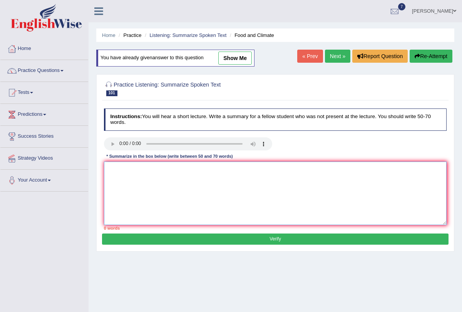
click at [133, 172] on textarea at bounding box center [275, 193] width 343 height 63
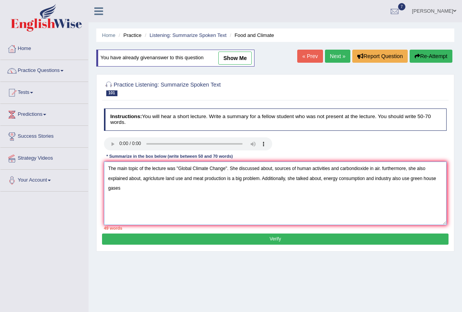
click at [376, 175] on textarea "The main topic of the lecture was "Global Climate Change". She discussed about,…" at bounding box center [275, 193] width 343 height 63
click at [194, 192] on textarea "The main topic of the lecture was "Global Climate Change". She discussed about,…" at bounding box center [275, 193] width 343 height 63
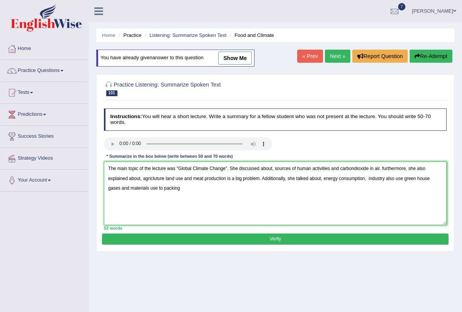
click at [127, 184] on textarea "The main topic of the lecture was "Global Climate Change". She discussed about,…" at bounding box center [275, 193] width 343 height 63
click at [178, 188] on textarea "The main topic of the lecture was "Global Climate Change". She discussed about,…" at bounding box center [275, 193] width 343 height 63
click at [140, 184] on textarea "The main topic of the lecture was "Global Climate Change". She discussed about,…" at bounding box center [275, 193] width 343 height 63
click at [189, 184] on textarea "The main topic of the lecture was "Global Climate Change". She discussed about,…" at bounding box center [275, 193] width 343 height 63
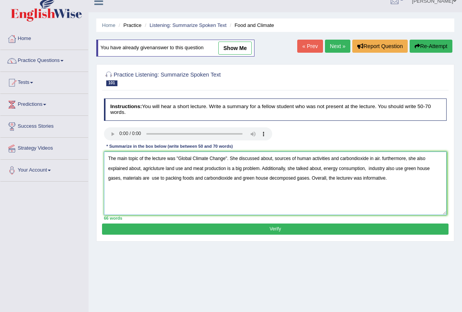
scroll to position [17, 0]
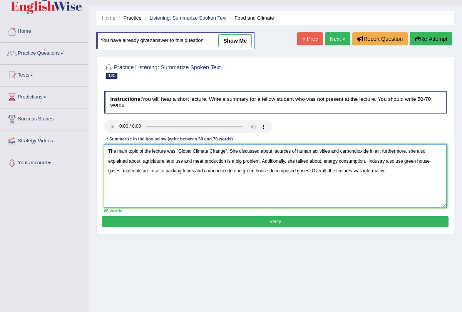
type textarea "The main topic of the lecture was "Global Climate Change". She discussed about,…"
click at [280, 225] on button "Verify" at bounding box center [275, 221] width 346 height 11
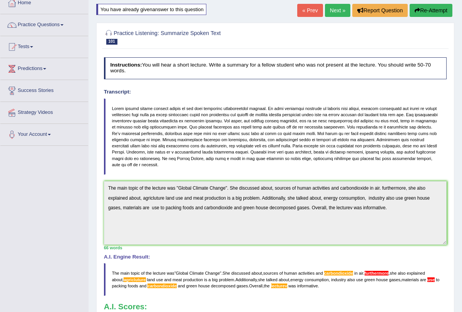
scroll to position [0, 0]
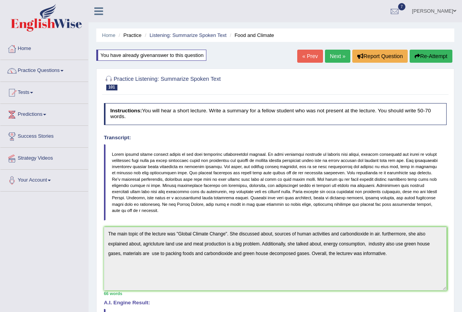
click at [336, 51] on link "Next »" at bounding box center [337, 56] width 25 height 13
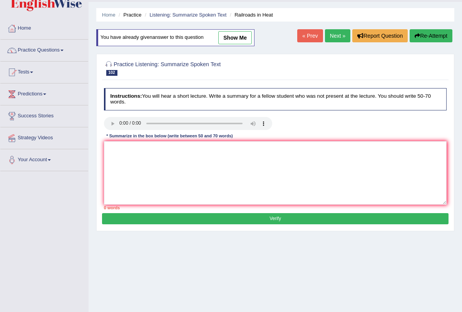
scroll to position [24, 0]
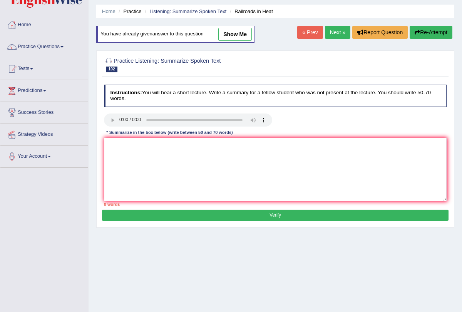
click at [129, 136] on div "Instructions: You will hear a short lecture. Write a summary for a fellow stude…" at bounding box center [275, 146] width 346 height 128
click at [130, 148] on textarea at bounding box center [275, 169] width 343 height 63
type textarea "t"
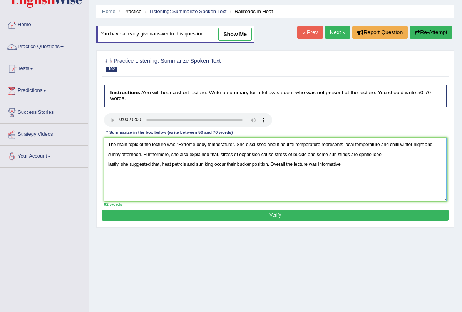
click at [238, 142] on textarea "The main topic of the lecture was "Extreme body temperature". She discussed abo…" at bounding box center [275, 169] width 343 height 63
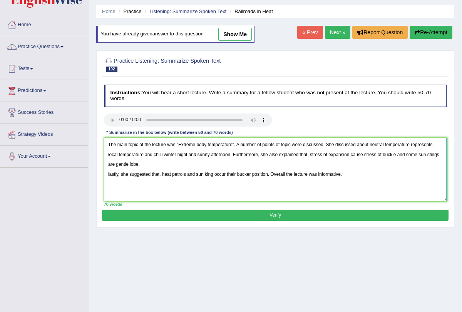
click at [374, 145] on textarea "The main topic of the lecture was "Extreme body temperature". A number of point…" at bounding box center [275, 169] width 343 height 63
type textarea "The main topic of the lecture was "Extreme body temperature". A number of point…"
click at [280, 217] on button "Verify" at bounding box center [275, 215] width 346 height 11
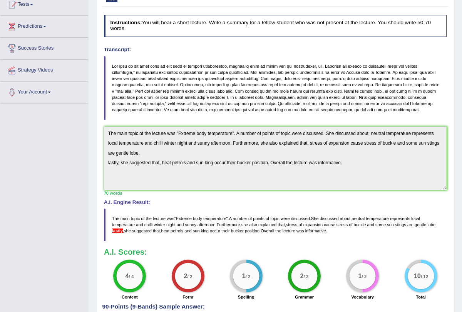
scroll to position [0, 0]
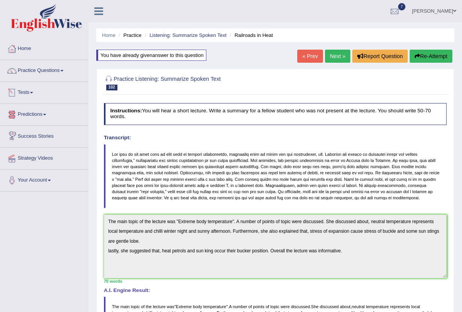
click at [33, 90] on link "Tests" at bounding box center [44, 91] width 88 height 19
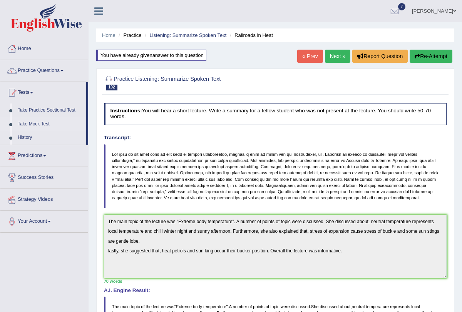
click at [45, 122] on link "Take Mock Test" at bounding box center [50, 124] width 72 height 14
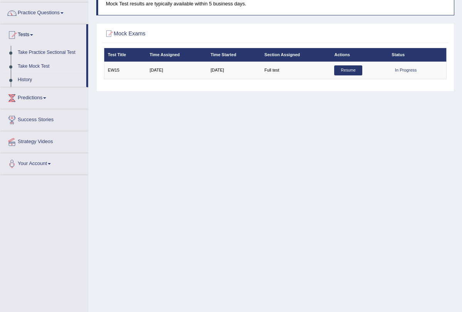
scroll to position [59, 0]
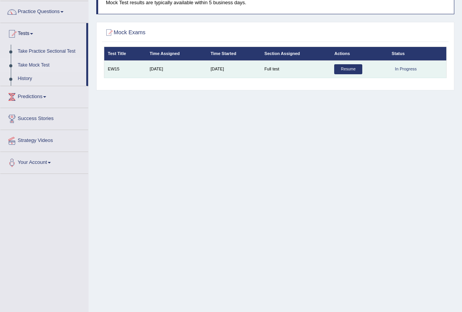
click at [351, 71] on link "Resume" at bounding box center [348, 69] width 28 height 10
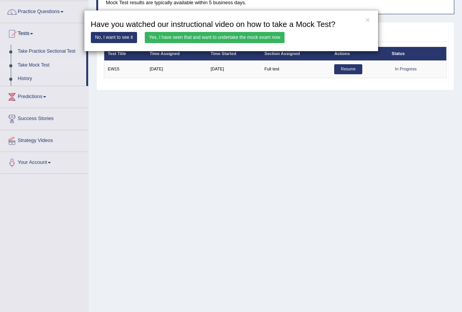
click at [254, 33] on link "Yes, I have seen that and want to undertake the mock exam now" at bounding box center [215, 37] width 140 height 11
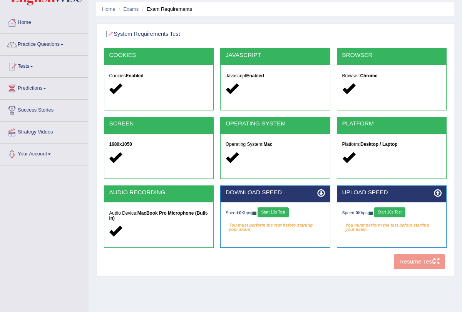
scroll to position [47, 0]
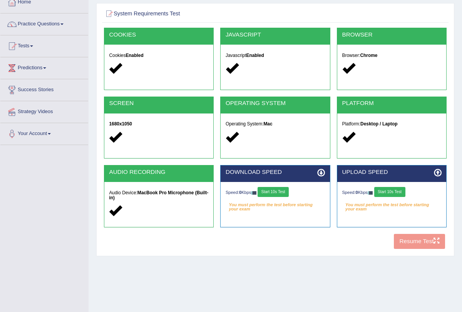
click at [280, 187] on button "Start 10s Test" at bounding box center [272, 192] width 31 height 10
click at [391, 192] on div "Speed: 0 Kbps Start 10s Test" at bounding box center [391, 193] width 99 height 12
click at [391, 191] on button "Start 10s Test" at bounding box center [389, 192] width 31 height 10
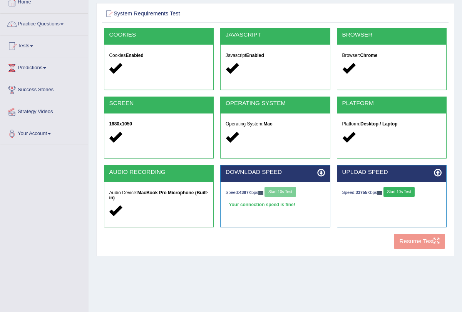
click at [412, 248] on div "COOKIES Cookies Enabled JAVASCRIPT Javascript Enabled BROWSER Browser: Chrome S…" at bounding box center [275, 140] width 346 height 225
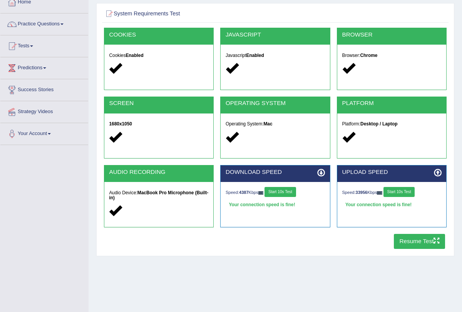
click at [409, 244] on button "Resume Test" at bounding box center [419, 241] width 51 height 15
